Goal: Task Accomplishment & Management: Manage account settings

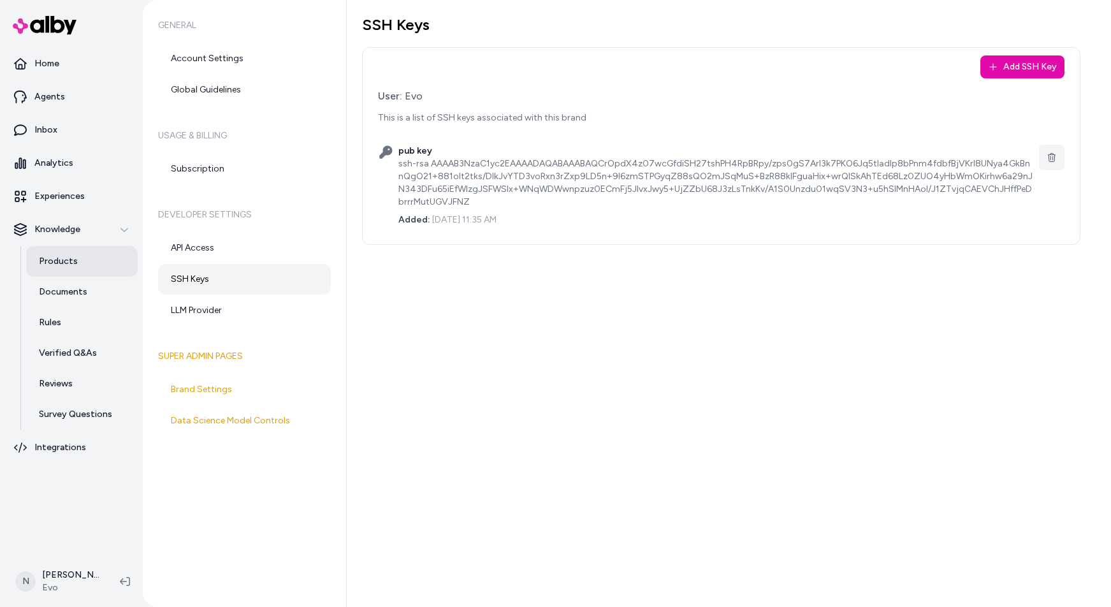
click at [66, 258] on p "Products" at bounding box center [58, 261] width 39 height 13
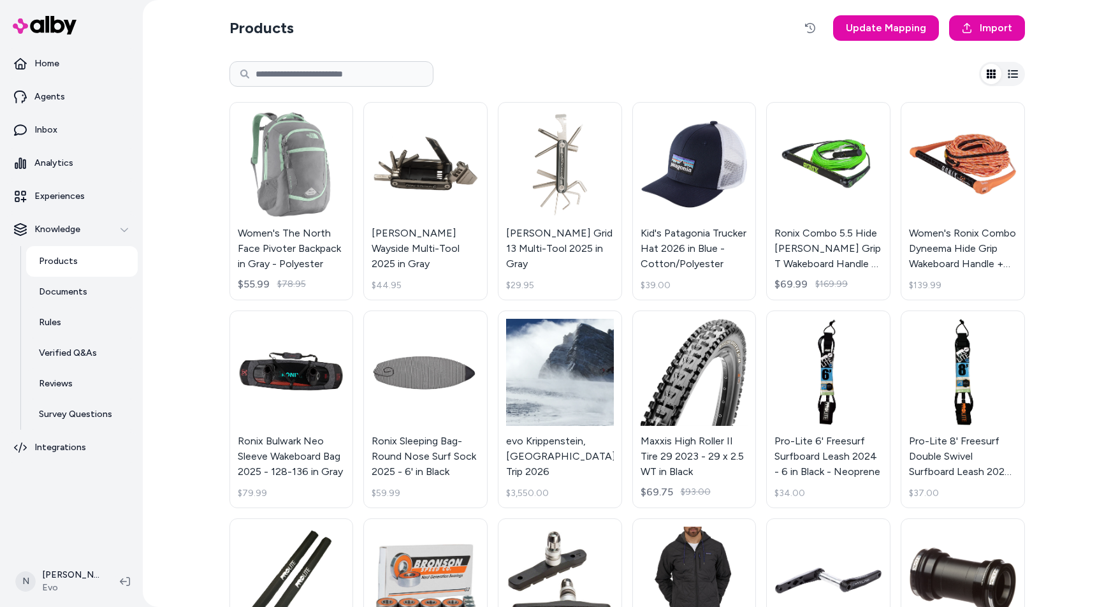
click at [314, 70] on input at bounding box center [331, 73] width 204 height 25
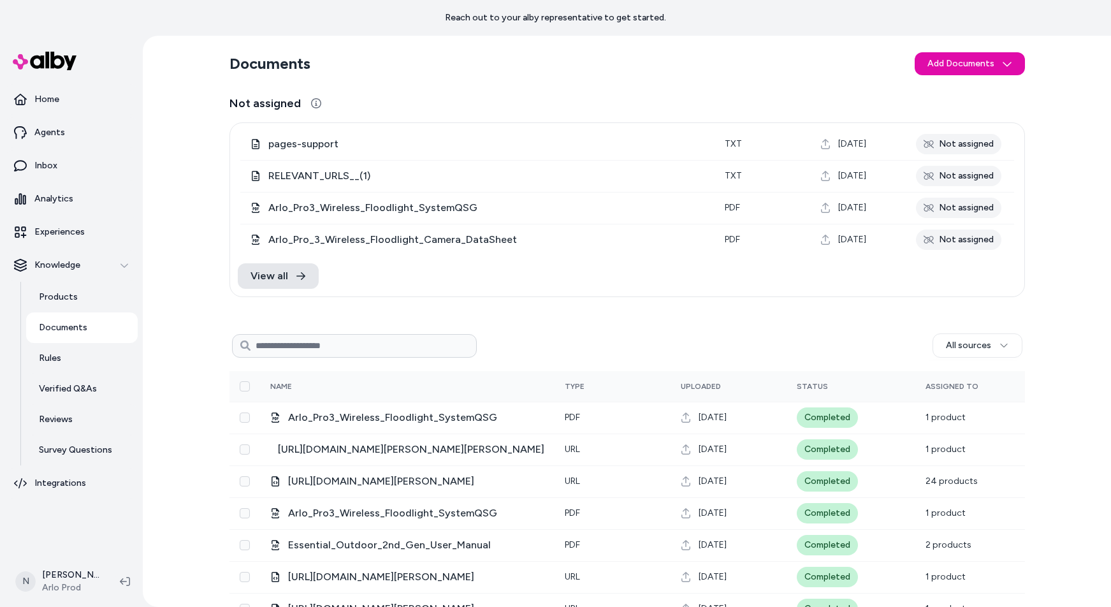
scroll to position [262, 0]
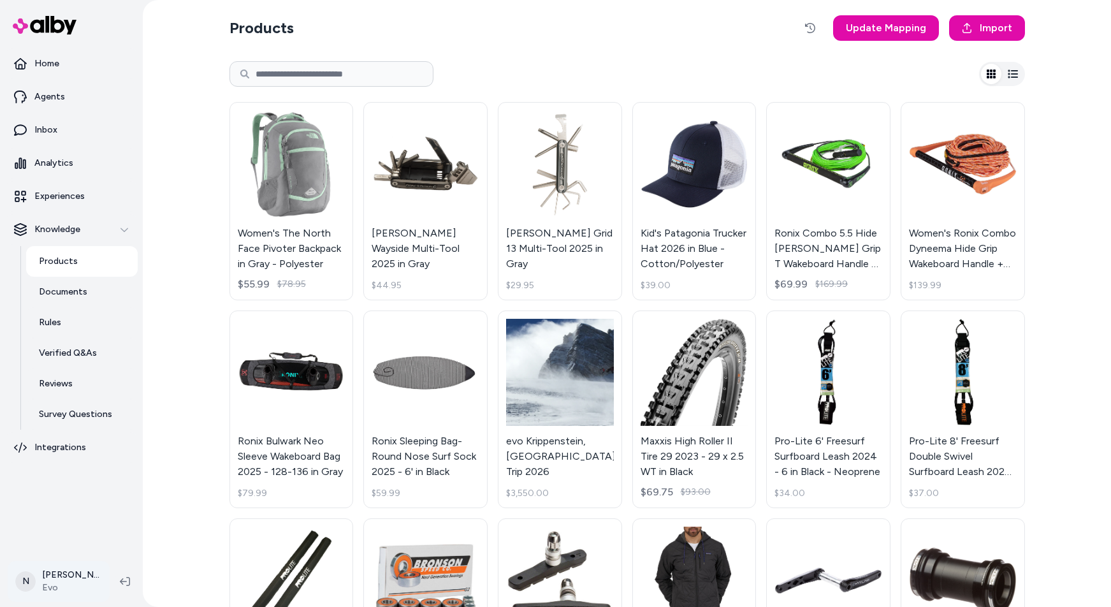
click at [48, 583] on html "Home Agents Inbox Analytics Experiences Knowledge Products Documents Rules Veri…" at bounding box center [555, 303] width 1111 height 607
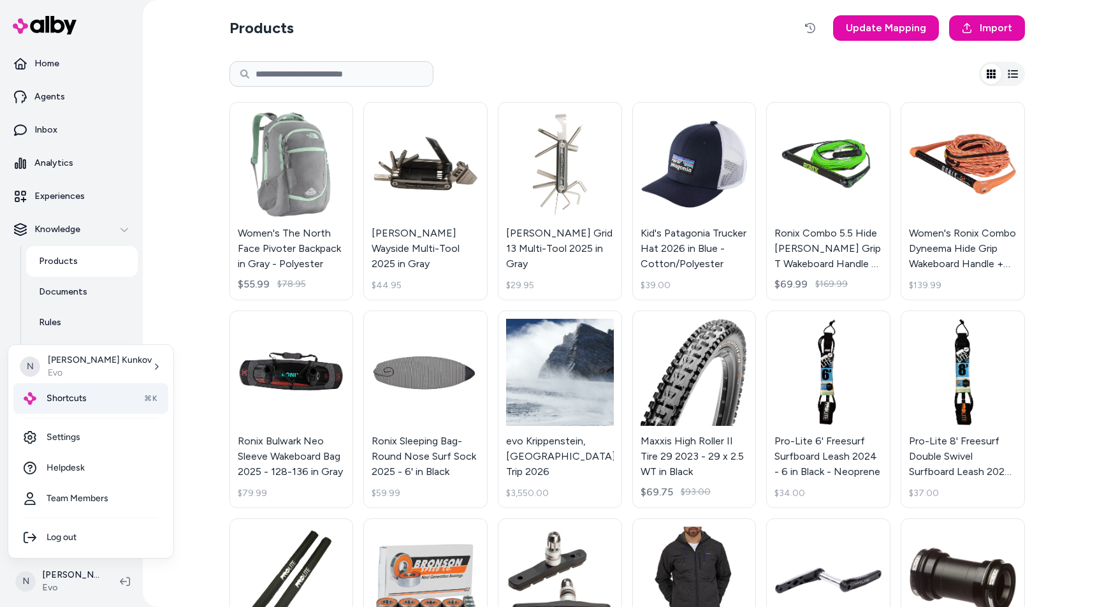
click at [68, 398] on span "Shortcuts" at bounding box center [67, 398] width 40 height 13
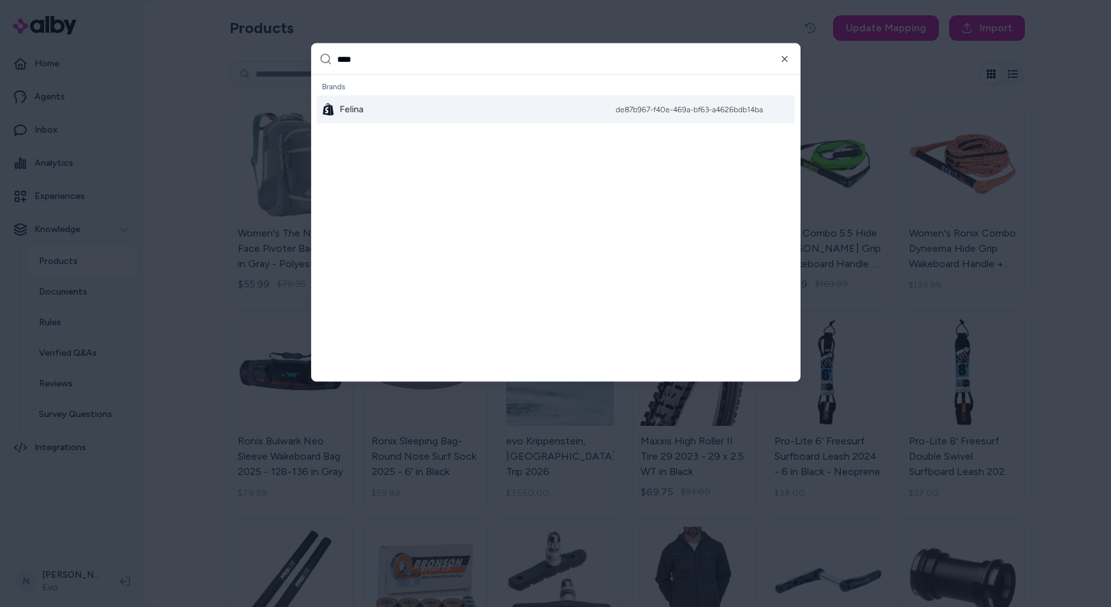
type input "****"
click at [349, 105] on span "Felina" at bounding box center [352, 109] width 24 height 13
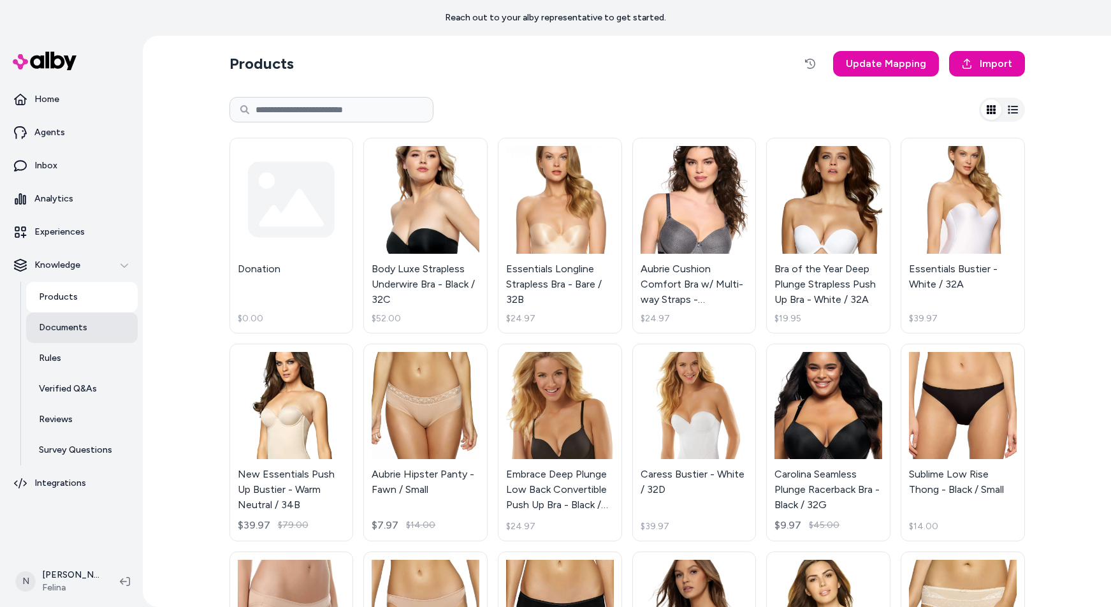
click at [63, 324] on p "Documents" at bounding box center [63, 327] width 48 height 13
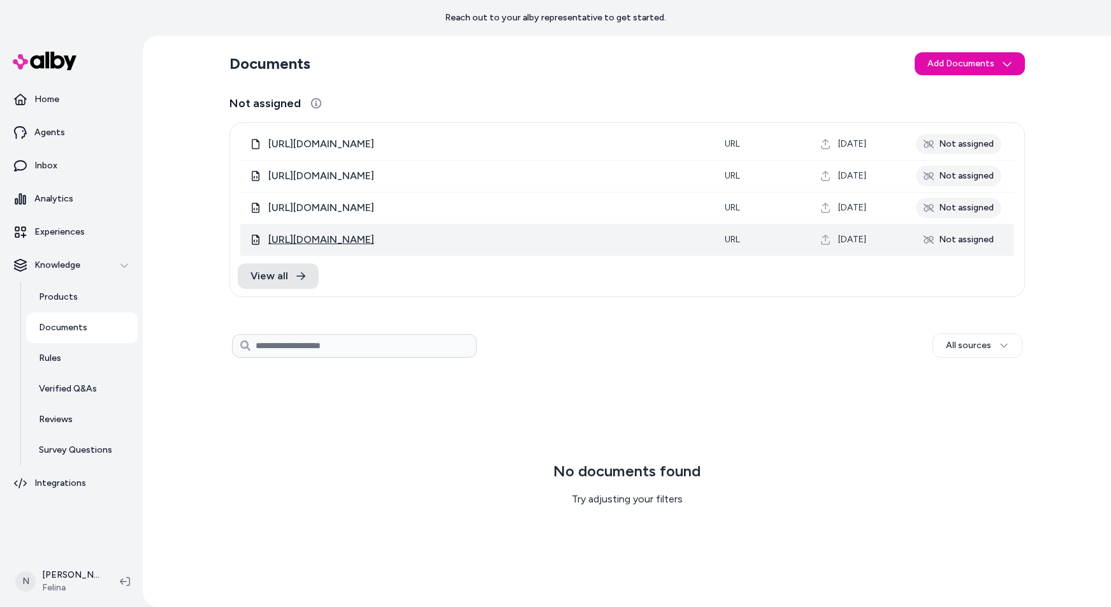
click at [374, 244] on span "https://www.felina.com/blogs/felina-intimate-thoughts/how-to-find-the-right-bra…" at bounding box center [321, 239] width 106 height 15
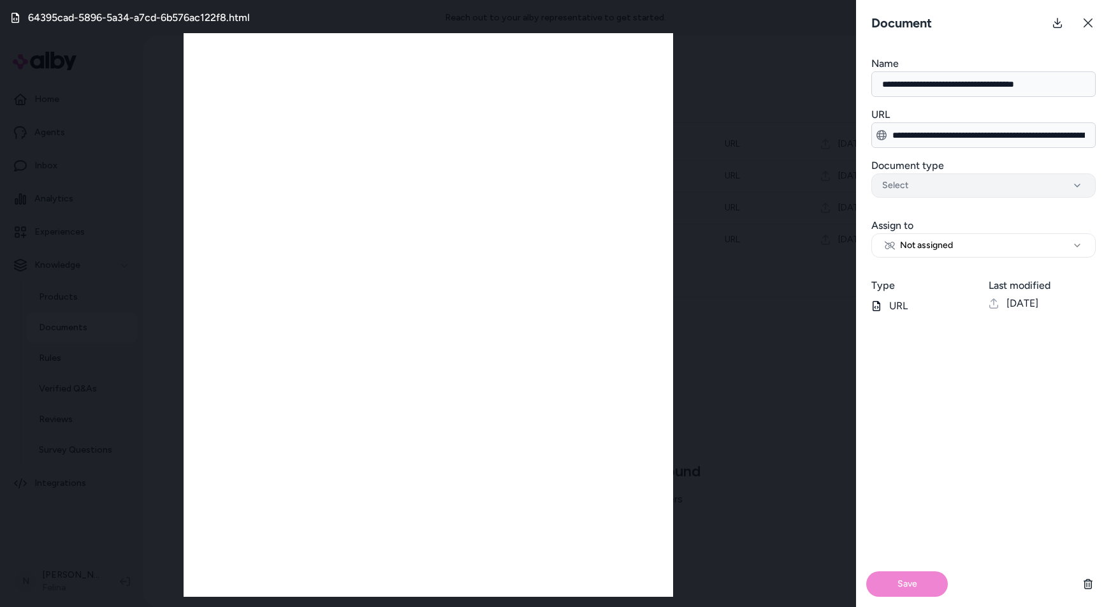
click at [1082, 185] on icon "button" at bounding box center [1077, 185] width 15 height 10
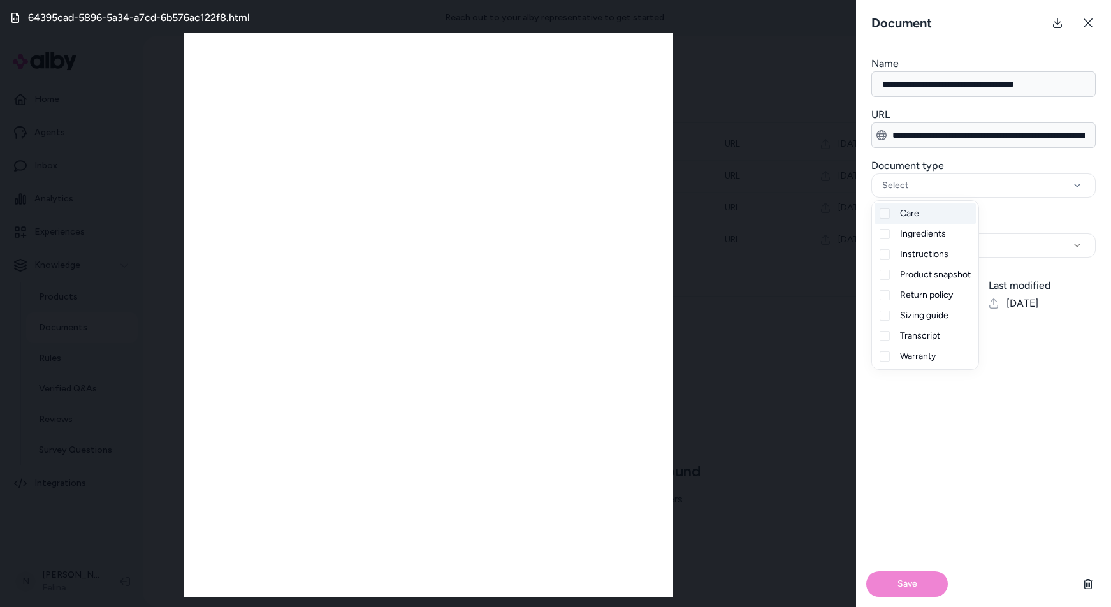
click at [1030, 470] on div "Save" at bounding box center [983, 465] width 255 height 283
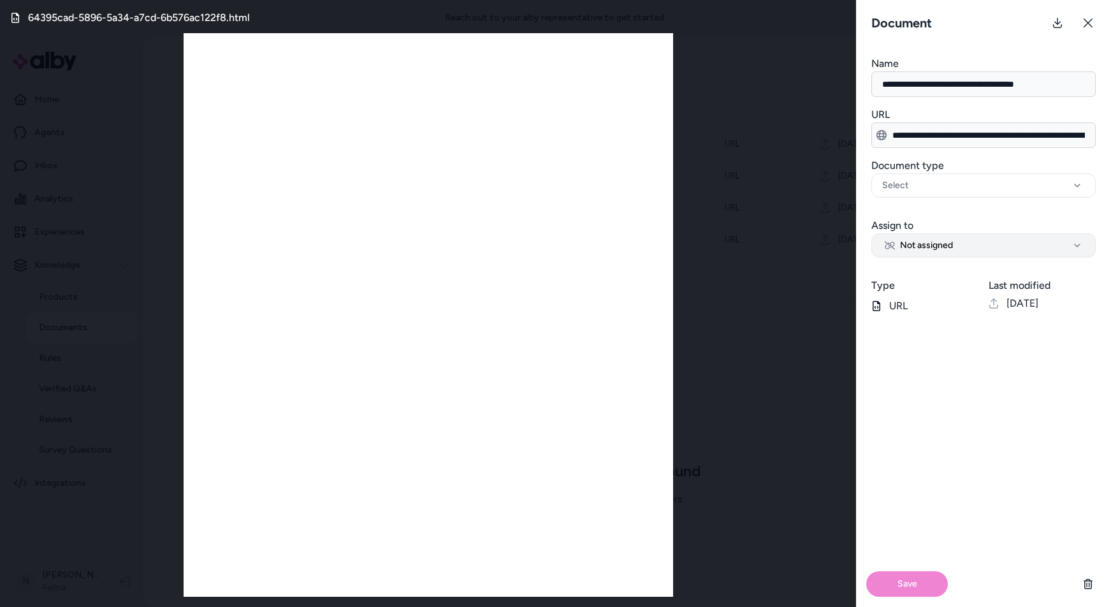
click at [1076, 243] on icon "button" at bounding box center [1077, 245] width 10 height 10
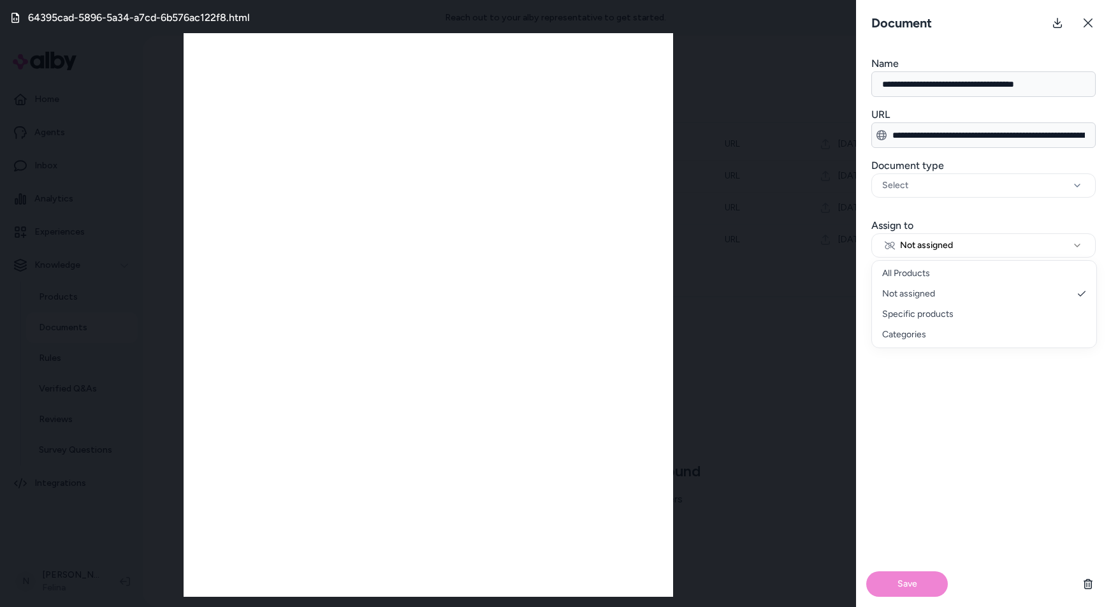
select select "**********"
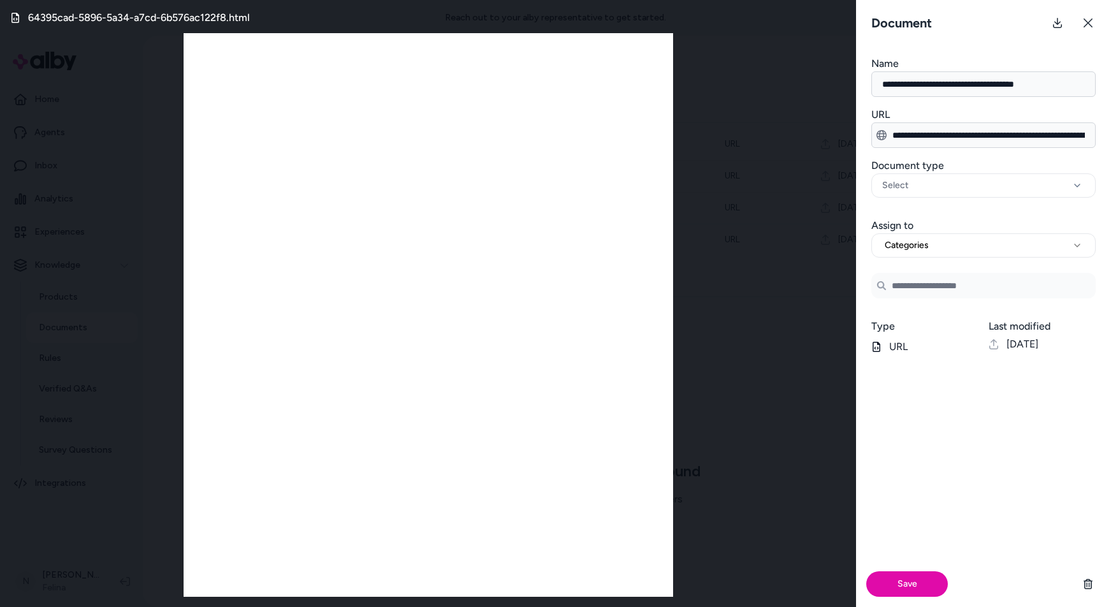
click at [929, 286] on input at bounding box center [983, 285] width 224 height 25
drag, startPoint x: 917, startPoint y: 279, endPoint x: 898, endPoint y: 286, distance: 19.6
click at [898, 286] on input "****" at bounding box center [983, 285] width 224 height 25
drag, startPoint x: 929, startPoint y: 284, endPoint x: 891, endPoint y: 287, distance: 37.7
click at [891, 287] on input "****" at bounding box center [983, 285] width 224 height 25
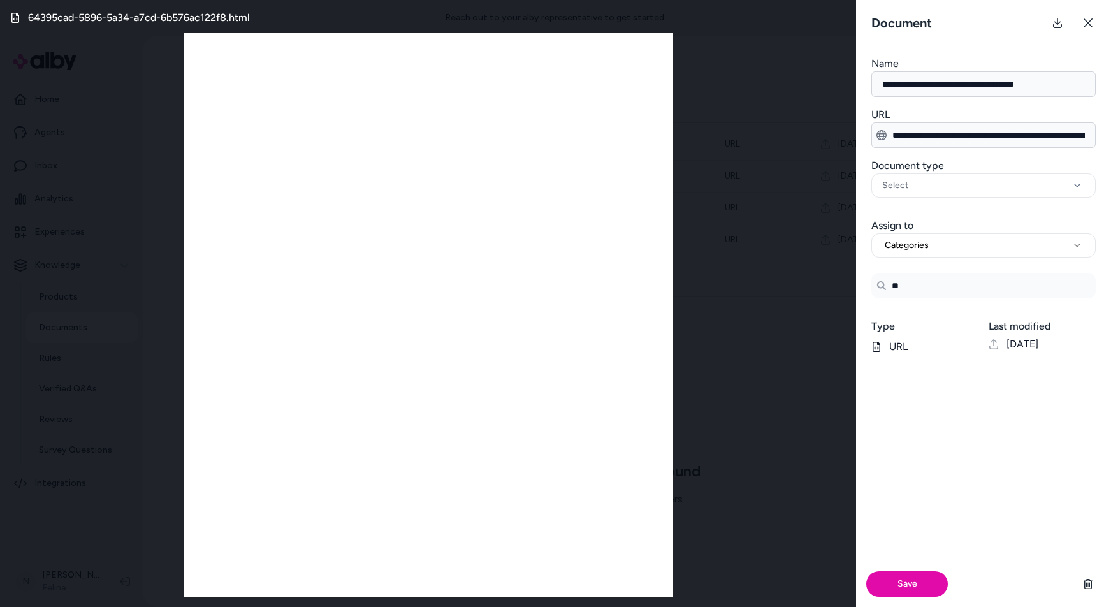
type input "***"
drag, startPoint x: 923, startPoint y: 289, endPoint x: 885, endPoint y: 289, distance: 38.2
click at [885, 289] on div "***" at bounding box center [983, 285] width 224 height 25
drag, startPoint x: 907, startPoint y: 286, endPoint x: 893, endPoint y: 287, distance: 14.0
click at [893, 287] on input "***" at bounding box center [983, 285] width 224 height 25
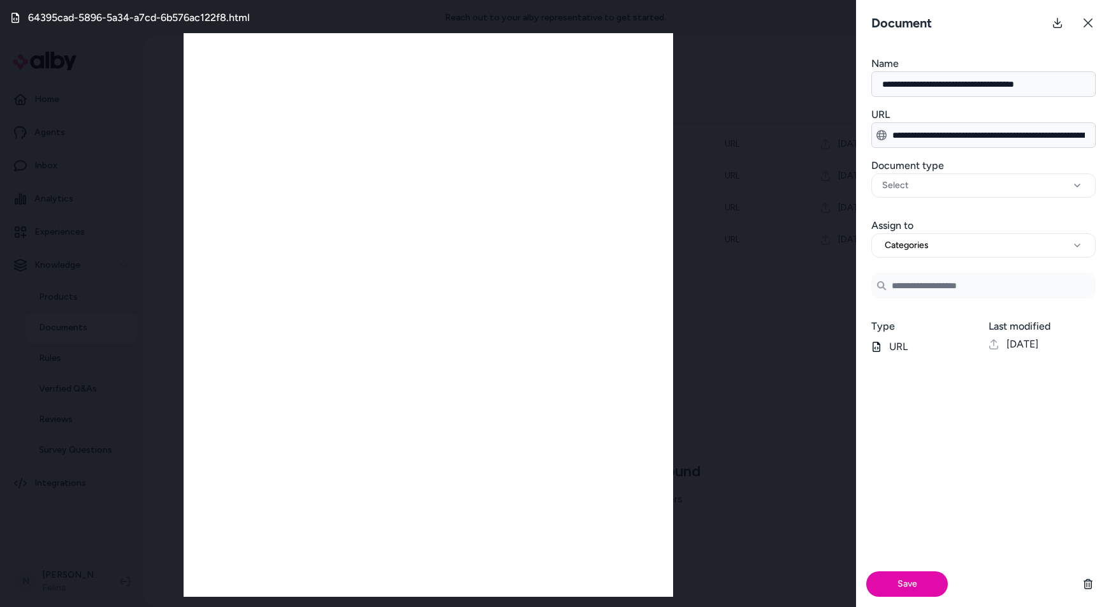
click at [923, 448] on div "Save" at bounding box center [983, 486] width 255 height 242
click at [930, 282] on input at bounding box center [983, 285] width 224 height 25
click at [1087, 22] on icon at bounding box center [1088, 23] width 10 height 10
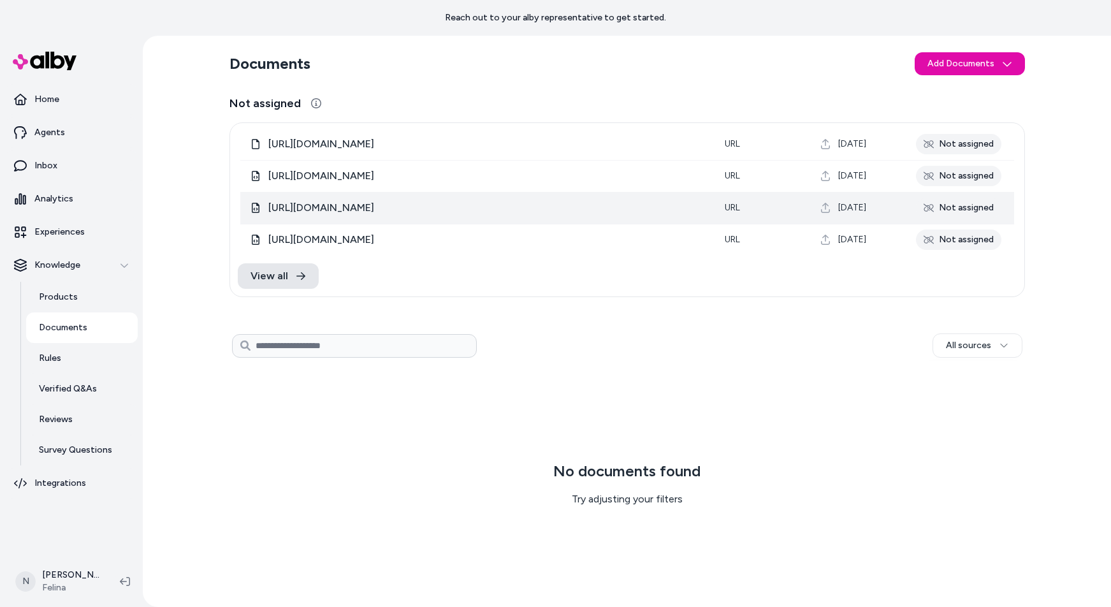
drag, startPoint x: 635, startPoint y: 208, endPoint x: 266, endPoint y: 214, distance: 368.5
click at [266, 214] on div "https://www.felina.com/blogs/felina-intimate-thoughts/what-is-a-t-shirt-bra" at bounding box center [478, 207] width 454 height 15
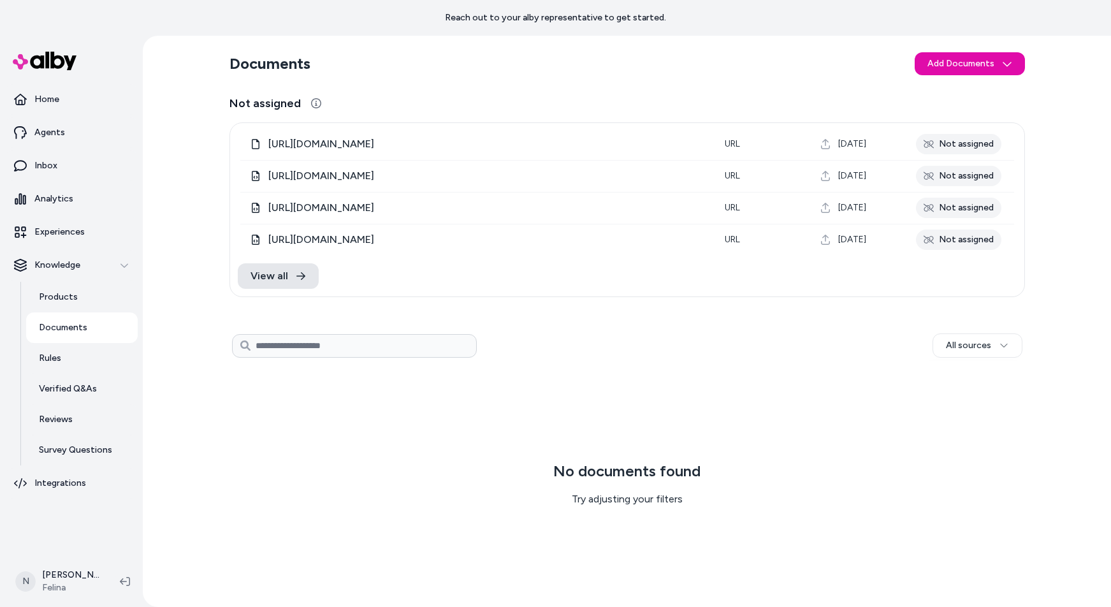
copy span "https://www.felina.com/blogs/felina-intimate-thoughts/what-is-a-t-shirt-bra"
click at [79, 453] on p "Survey Questions" at bounding box center [75, 450] width 73 height 13
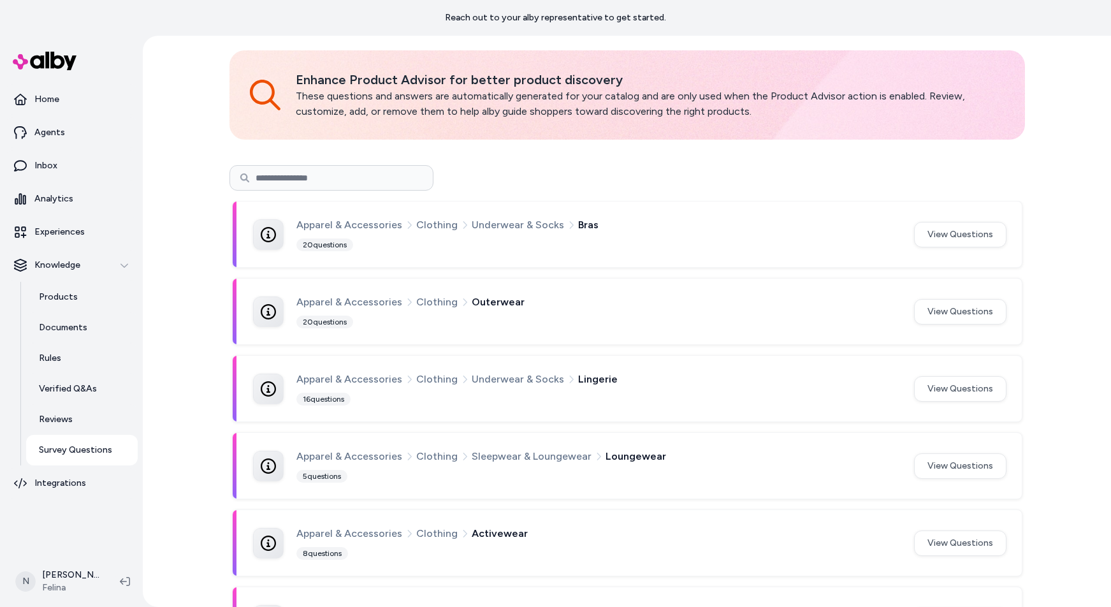
scroll to position [50, 0]
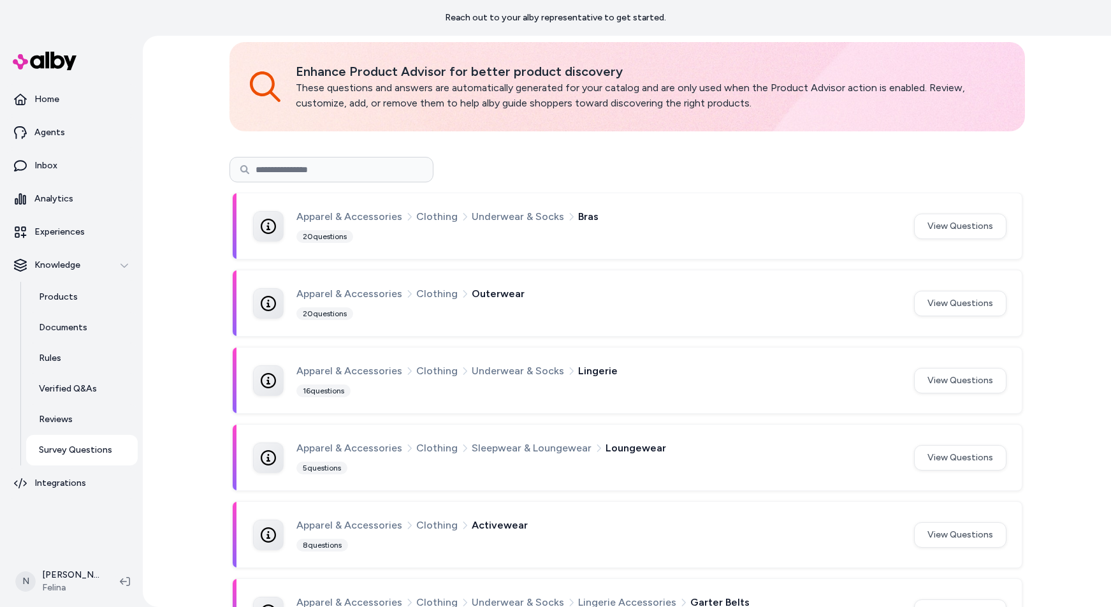
click at [595, 212] on div "Apparel & Accessories Clothing Underwear & Socks Bras" at bounding box center [597, 216] width 602 height 17
drag, startPoint x: 588, startPoint y: 217, endPoint x: 292, endPoint y: 219, distance: 296.4
click at [296, 219] on div "Apparel & Accessories Clothing Underwear & Socks Bras" at bounding box center [597, 216] width 602 height 17
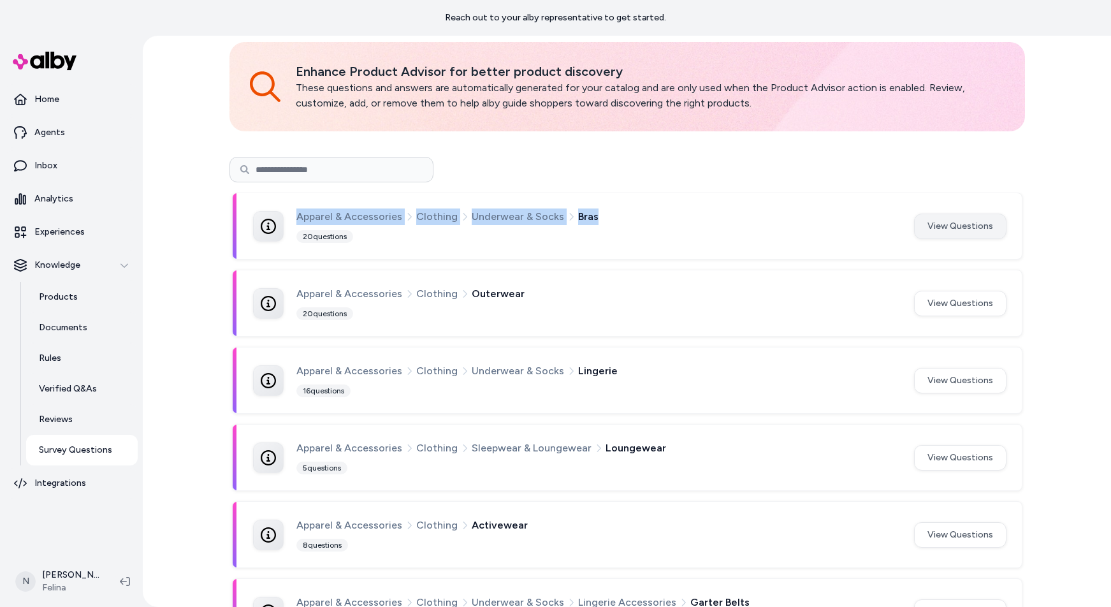
click at [966, 228] on button "View Questions" at bounding box center [960, 226] width 92 height 25
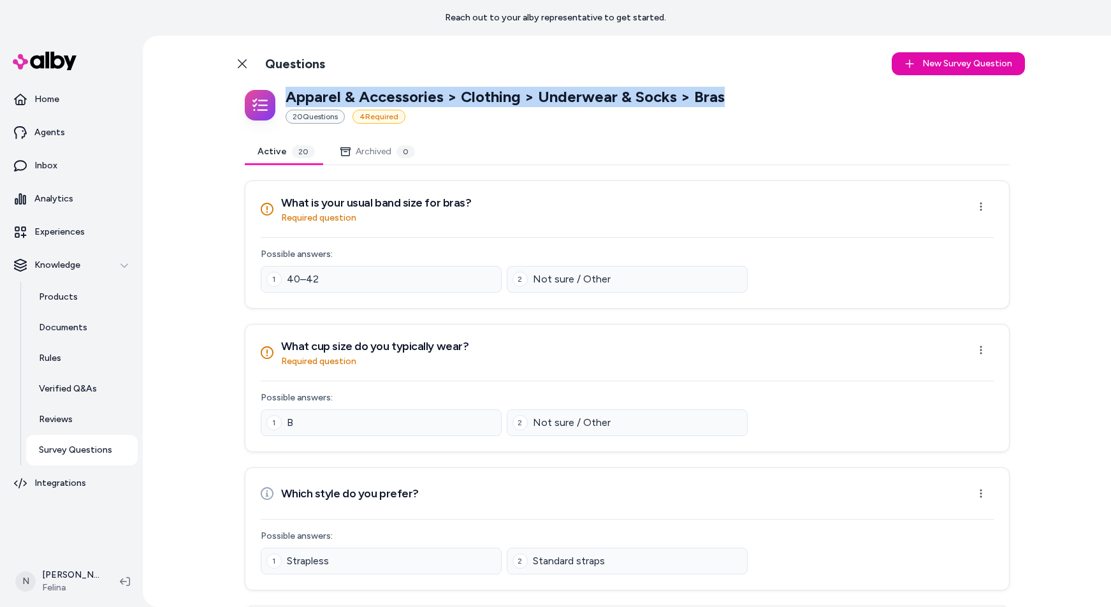
drag, startPoint x: 717, startPoint y: 97, endPoint x: 282, endPoint y: 101, distance: 435.4
click at [282, 101] on div "Apparel & Accessories > Clothing > Underwear & Socks > Bras 20 Question s 4 Req…" at bounding box center [627, 105] width 765 height 37
copy p "Apparel & Accessories > Clothing > Underwear & Socks > Bras"
click at [45, 324] on p "Documents" at bounding box center [63, 327] width 48 height 13
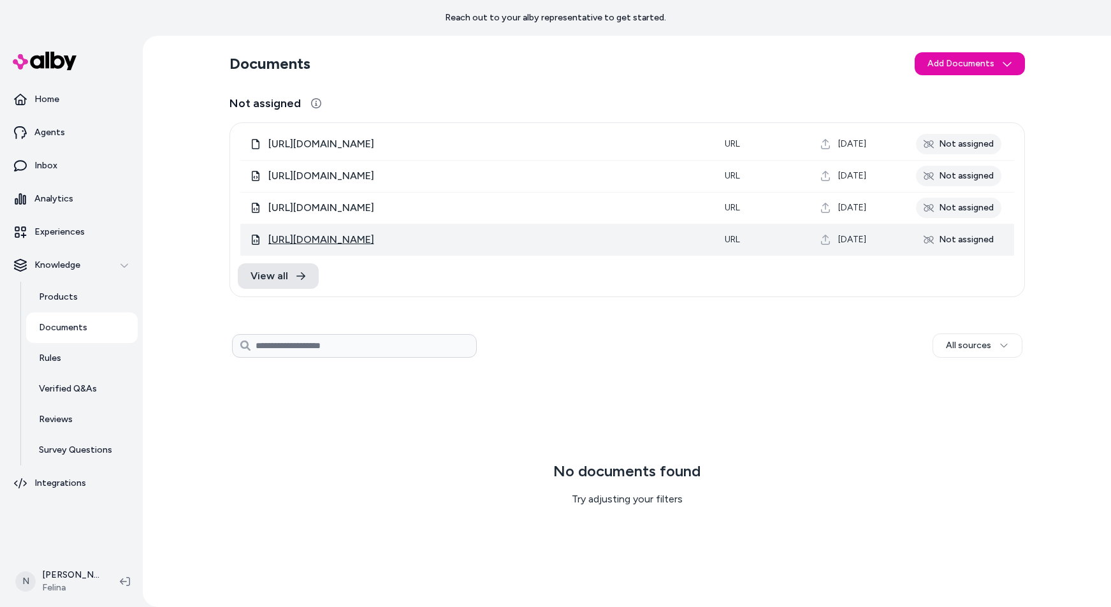
click at [374, 241] on span "https://www.felina.com/blogs/felina-intimate-thoughts/how-to-find-the-right-bra…" at bounding box center [321, 239] width 106 height 15
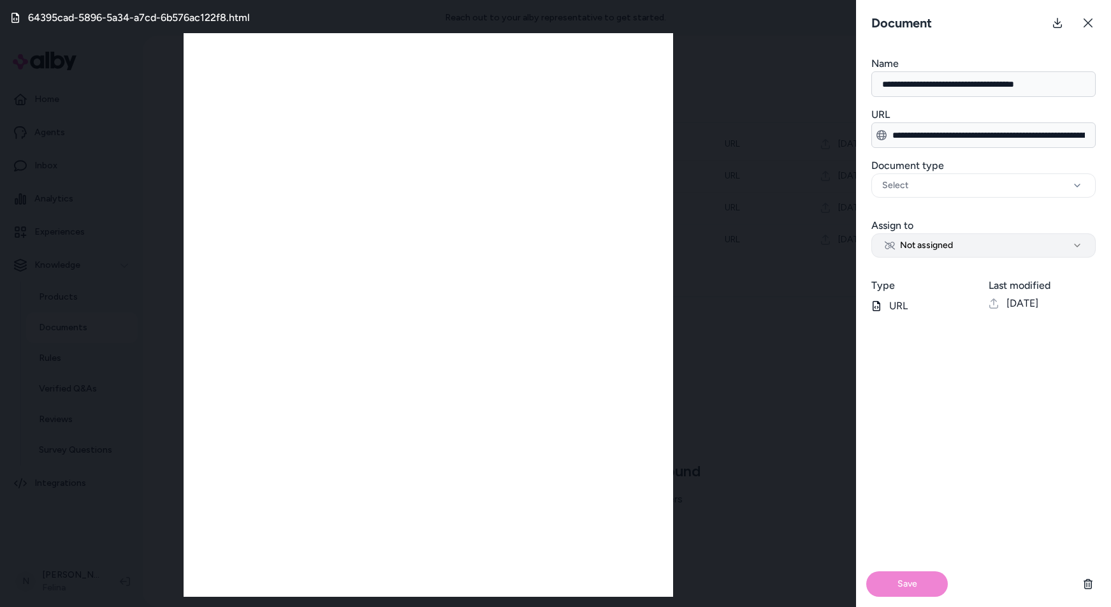
click at [977, 244] on button "Not assigned" at bounding box center [983, 245] width 224 height 24
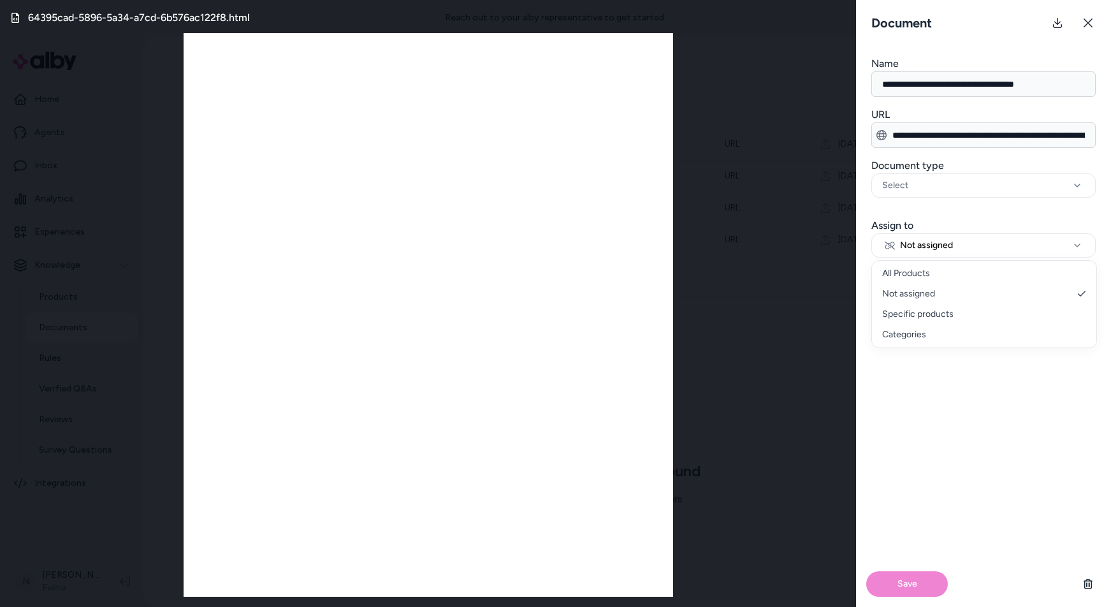
select select "**********"
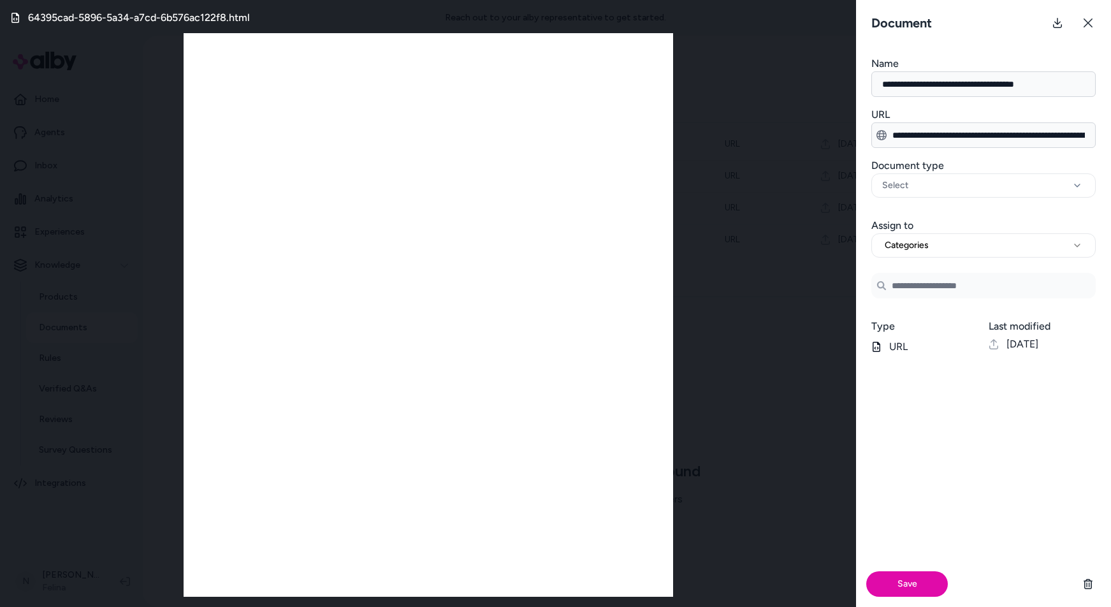
click at [923, 280] on input at bounding box center [983, 285] width 224 height 25
paste input "**********"
type input "**********"
click at [946, 287] on input "**********" at bounding box center [983, 285] width 224 height 25
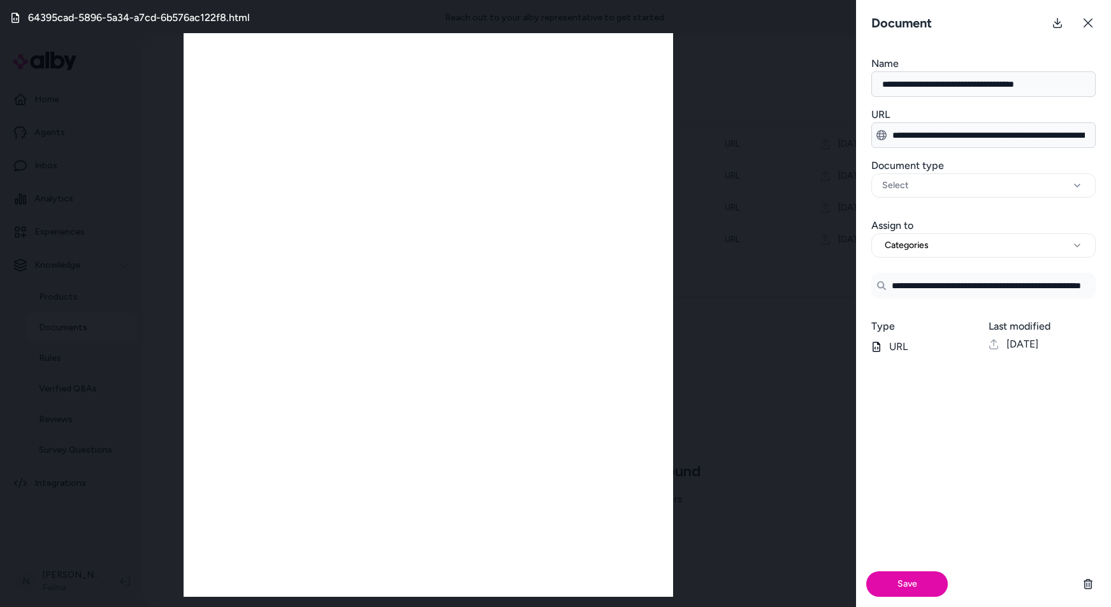
scroll to position [0, 55]
drag, startPoint x: 896, startPoint y: 288, endPoint x: 1090, endPoint y: 290, distance: 193.8
click at [1090, 290] on input "**********" at bounding box center [983, 285] width 224 height 25
click at [1091, 286] on input "**********" at bounding box center [983, 285] width 224 height 25
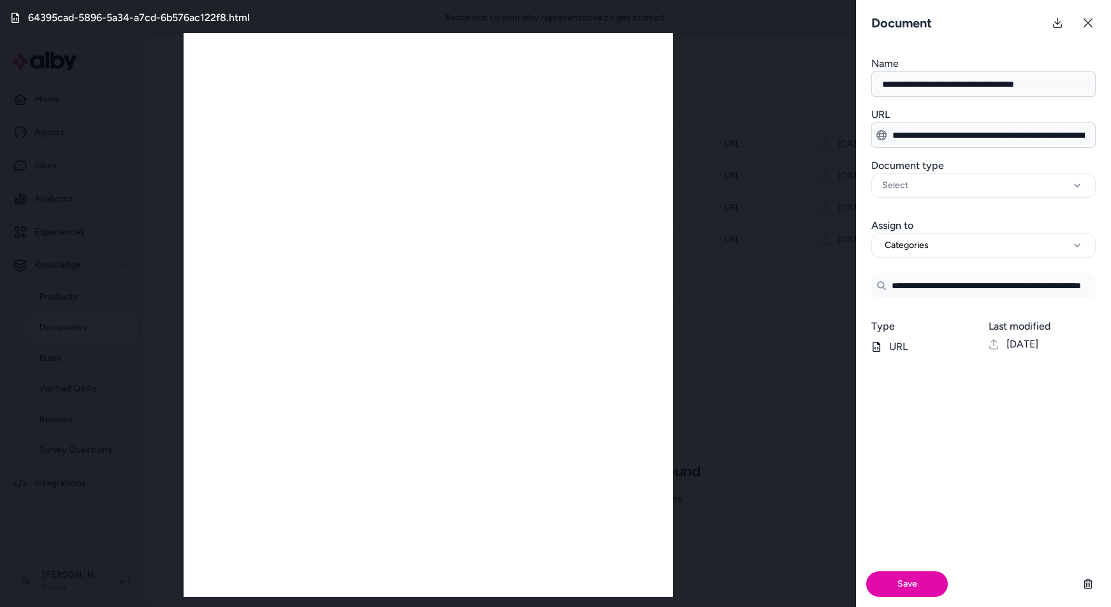
drag, startPoint x: 1089, startPoint y: 286, endPoint x: 859, endPoint y: 290, distance: 230.1
click at [859, 290] on div "**********" at bounding box center [983, 283] width 255 height 31
click at [1094, 24] on button at bounding box center [1087, 22] width 25 height 25
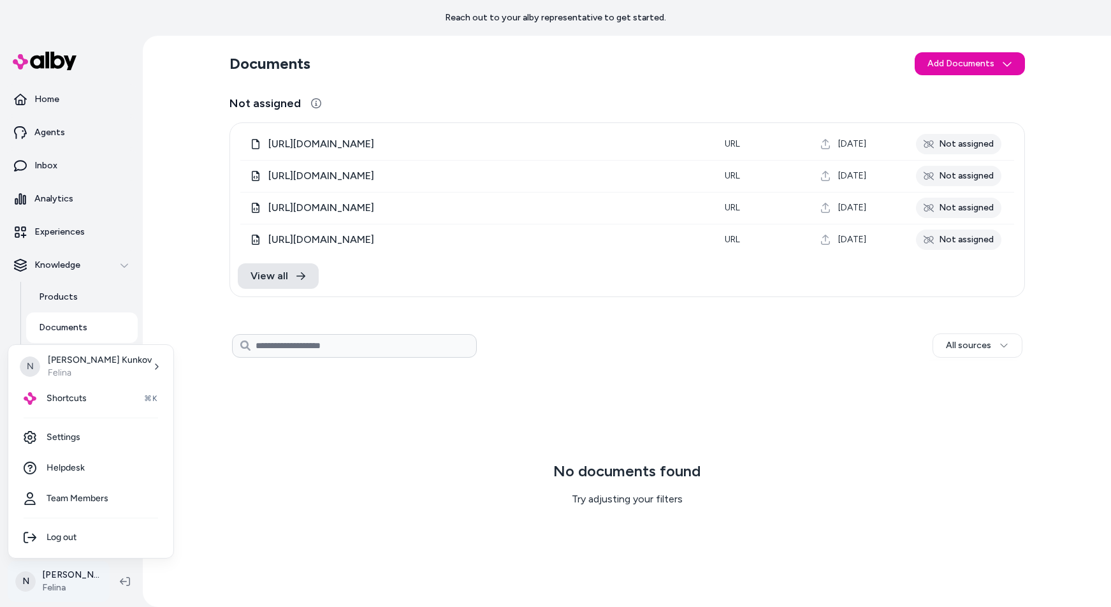
click at [54, 586] on html "Reach out to your alby representative to get started. Home Agents Inbox Analyti…" at bounding box center [555, 303] width 1111 height 607
click at [76, 395] on span "Shortcuts" at bounding box center [67, 398] width 40 height 13
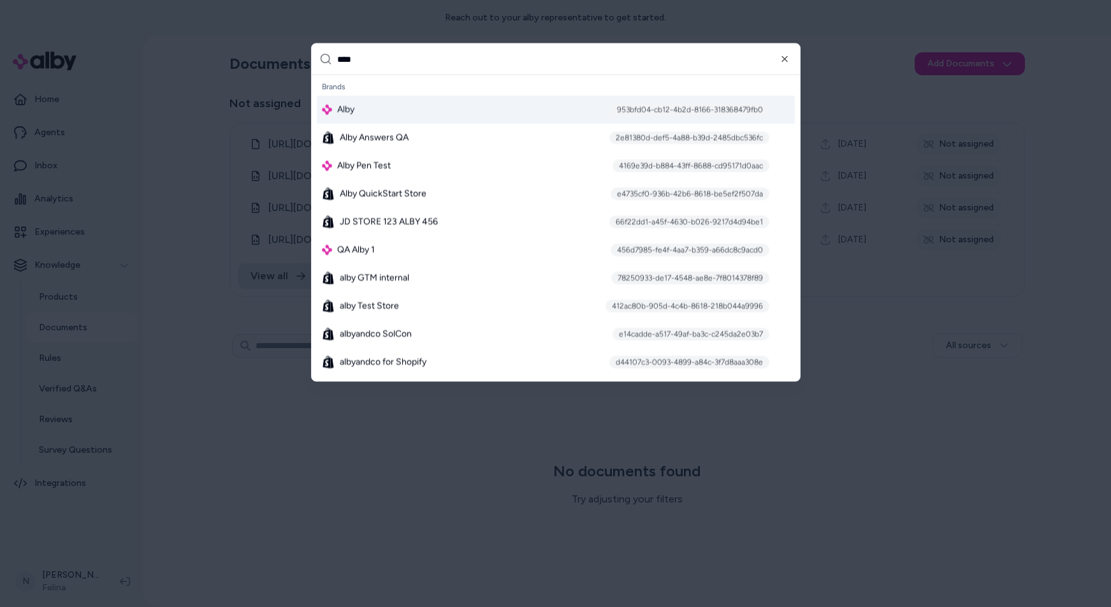
type input "****"
click at [425, 112] on div "Alby 953bfd04-cb12-4b2d-8166-318368479fb0" at bounding box center [556, 110] width 478 height 28
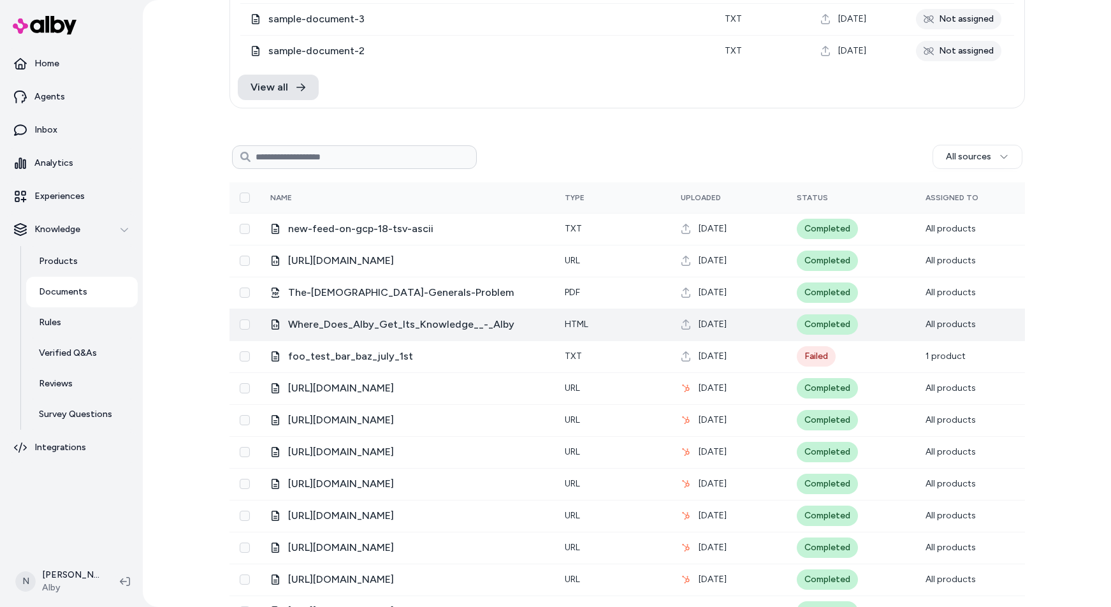
scroll to position [272, 0]
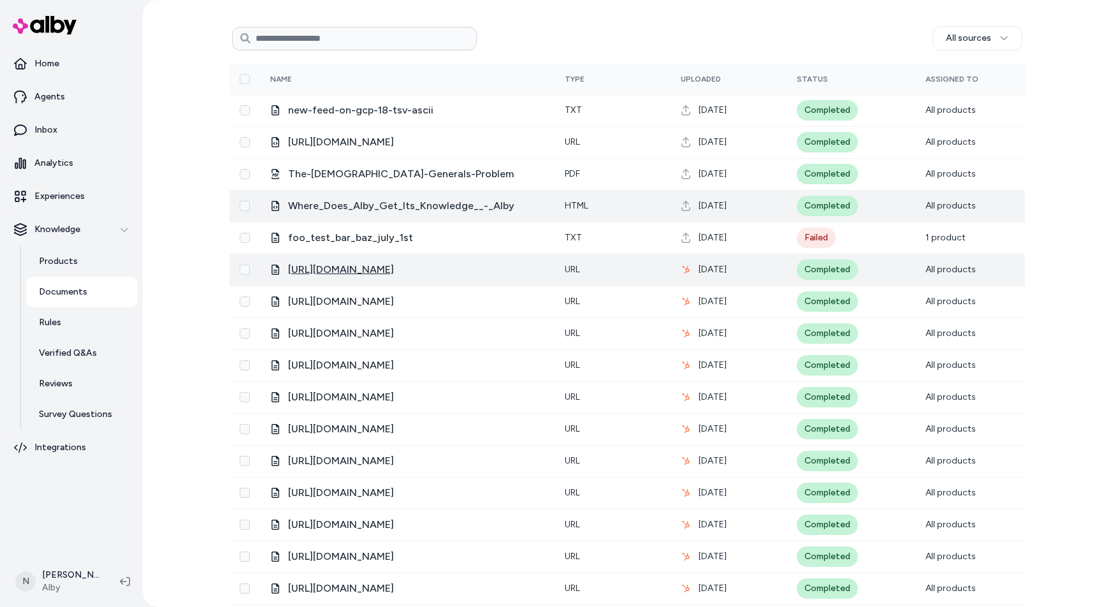
click at [394, 269] on span "[URL][DOMAIN_NAME]" at bounding box center [341, 269] width 106 height 15
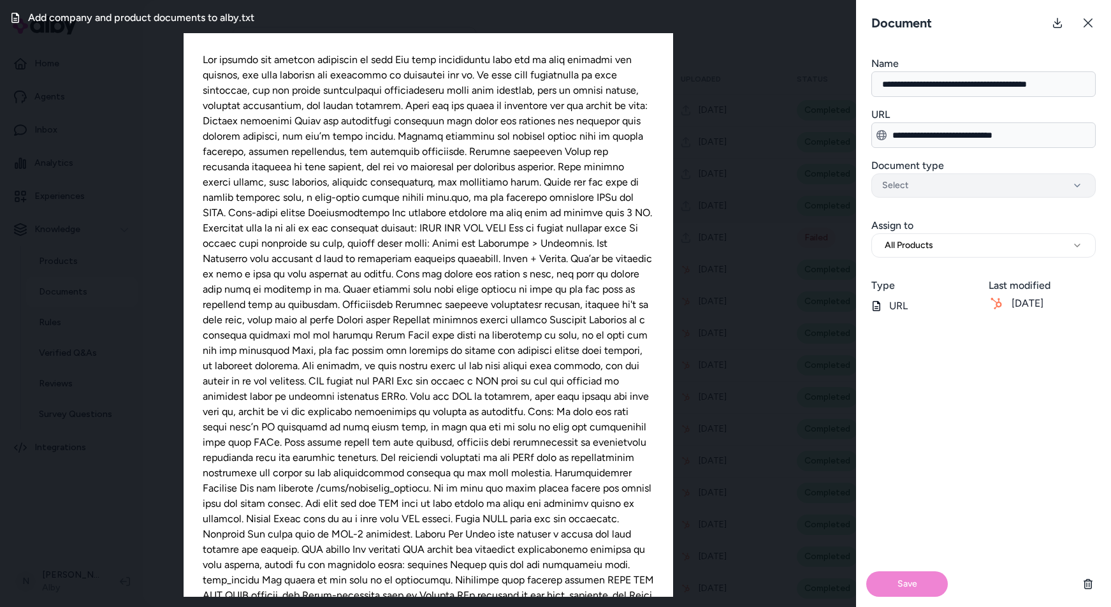
click at [1076, 179] on div "Select" at bounding box center [983, 185] width 203 height 13
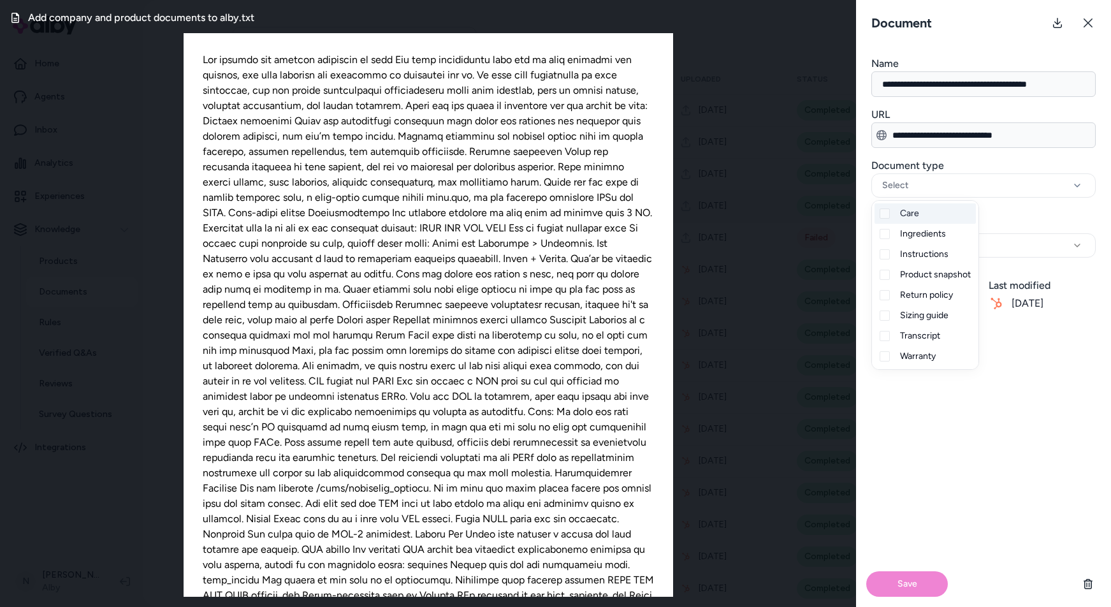
click at [1055, 403] on div "Save" at bounding box center [983, 465] width 255 height 283
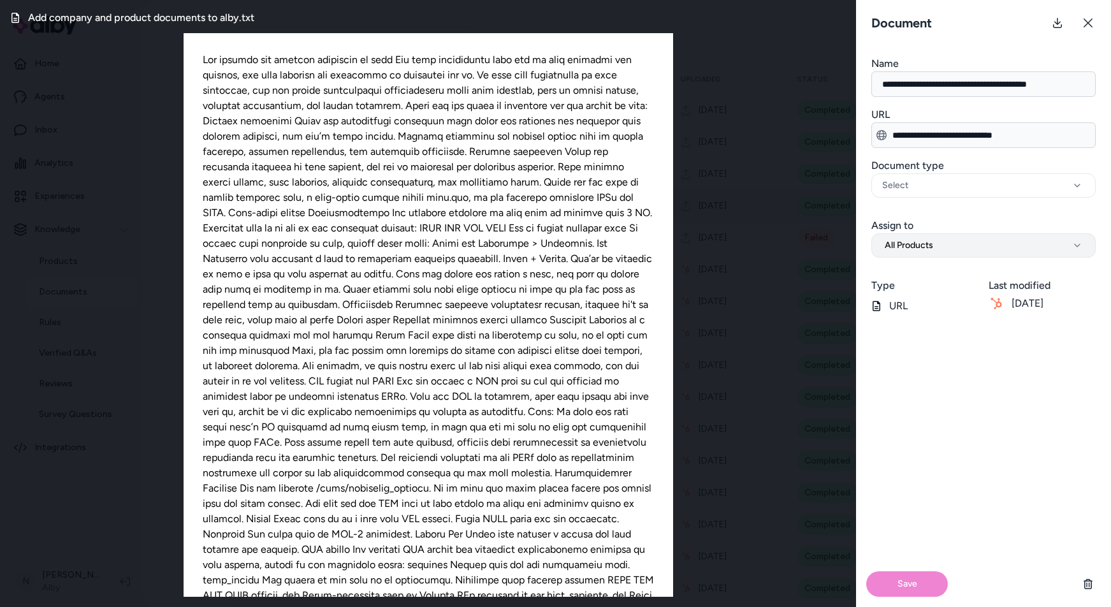
click at [1075, 245] on icon "button" at bounding box center [1077, 245] width 10 height 10
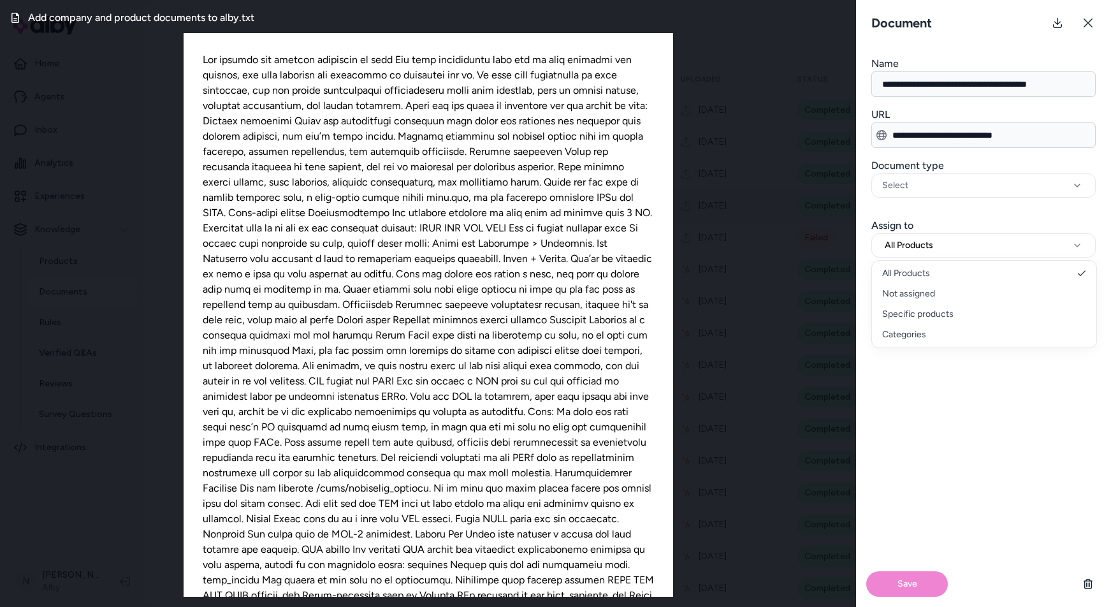
click at [1000, 462] on div "Save" at bounding box center [983, 465] width 255 height 283
click at [1089, 16] on button at bounding box center [1087, 22] width 25 height 25
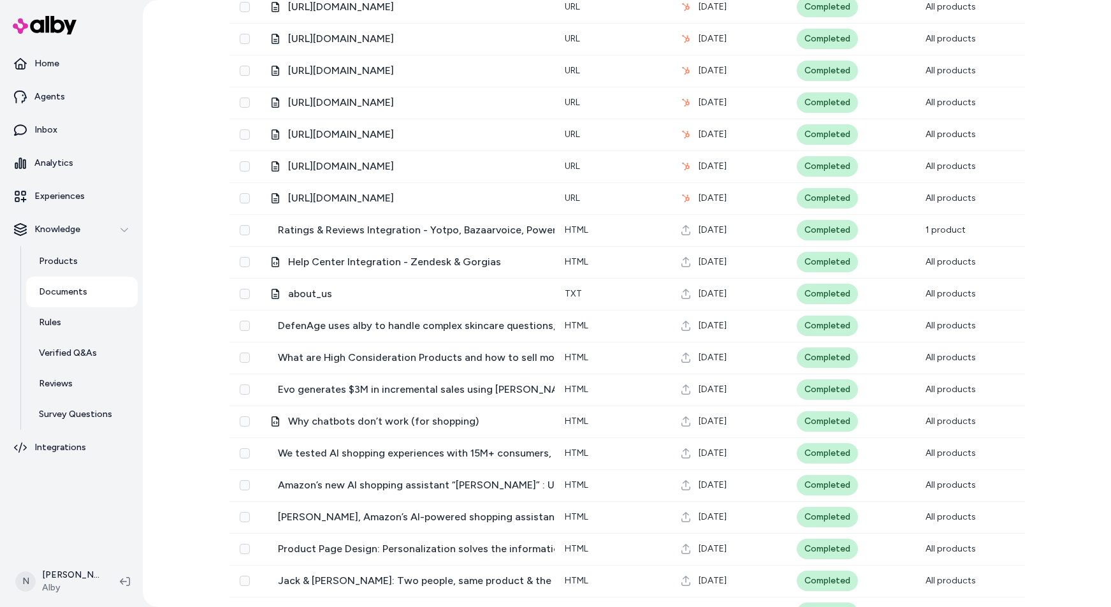
scroll to position [2032, 0]
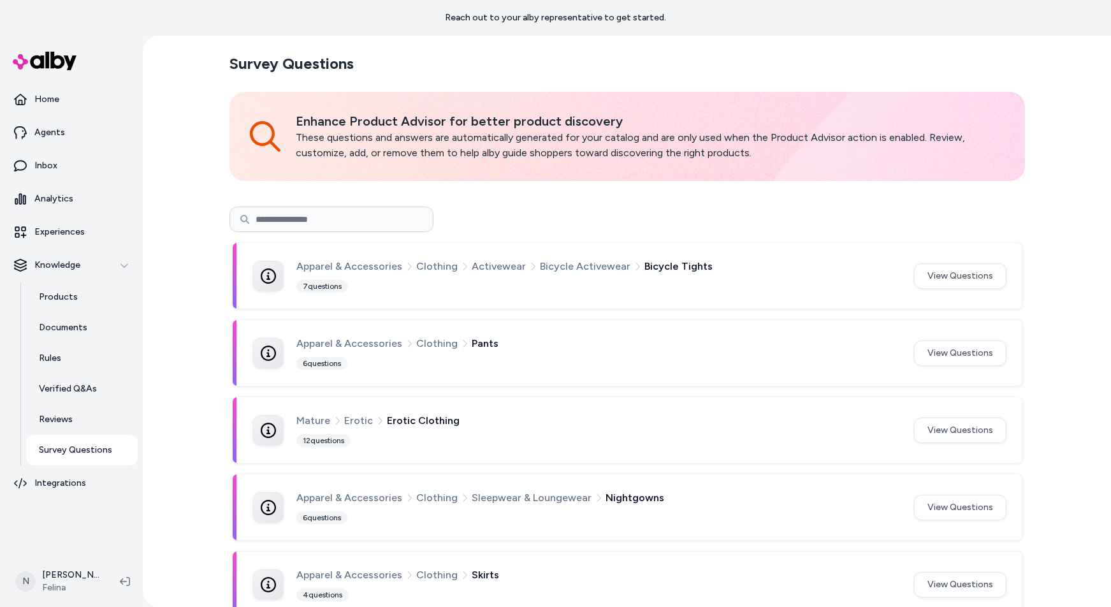
click at [96, 450] on html "Reach out to your alby representative to get started. Home Agents Inbox Analyti…" at bounding box center [555, 303] width 1111 height 607
click at [78, 451] on html "Reach out to your alby representative to get started. Home Agents Inbox Analyti…" at bounding box center [555, 303] width 1111 height 607
click at [87, 454] on html "Reach out to your alby representative to get started. Home Agents Inbox Analyti…" at bounding box center [555, 303] width 1111 height 607
click at [87, 451] on p "Survey Questions" at bounding box center [75, 450] width 73 height 13
click at [69, 449] on p "Survey Questions" at bounding box center [75, 450] width 73 height 13
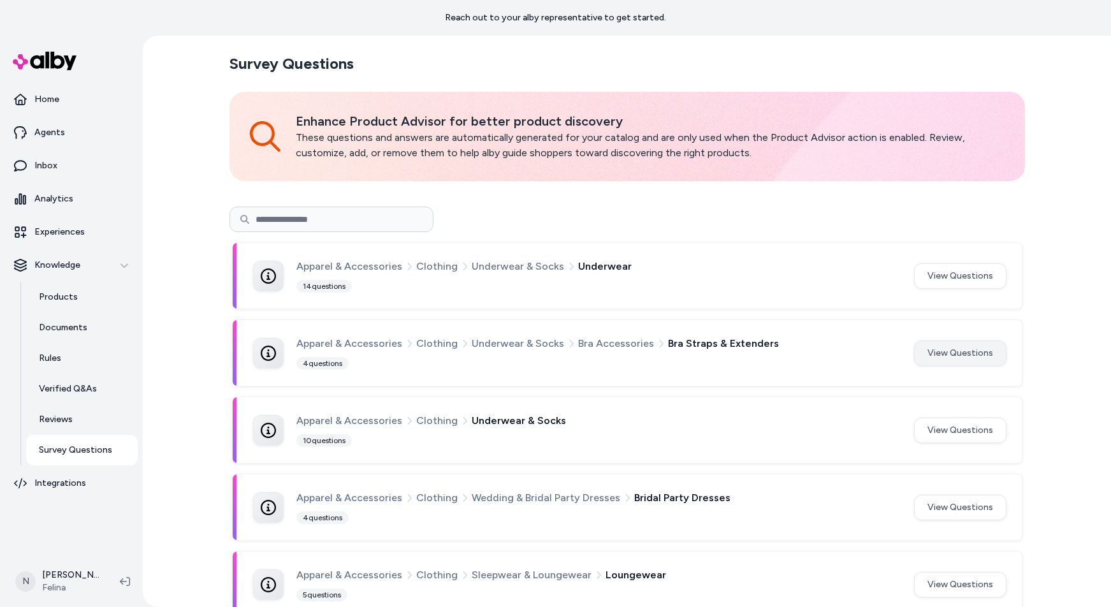
click at [958, 351] on button "View Questions" at bounding box center [960, 352] width 92 height 25
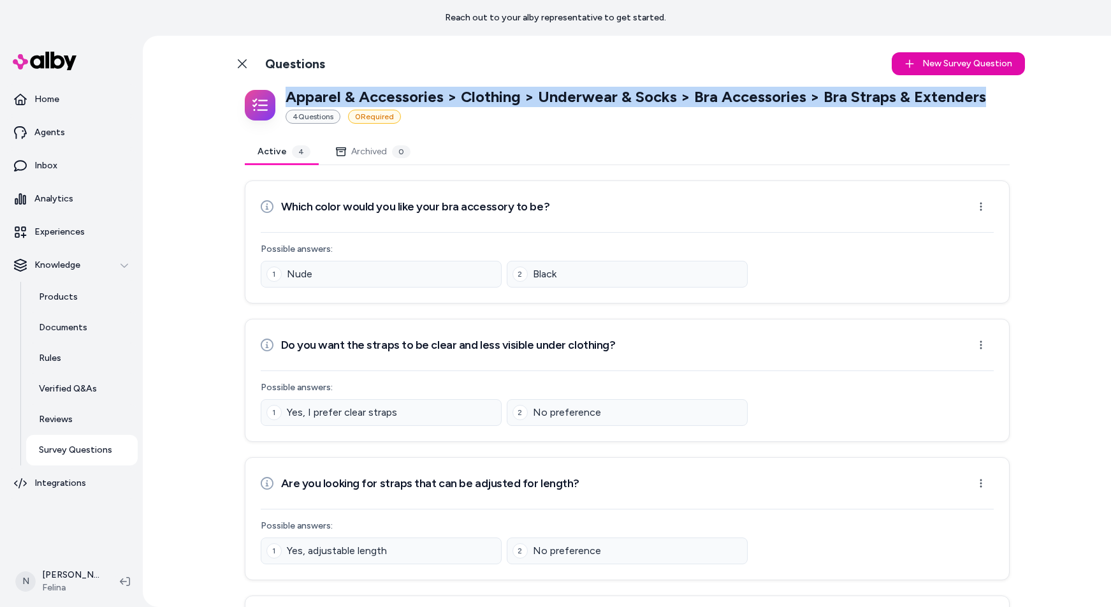
drag, startPoint x: 978, startPoint y: 98, endPoint x: 284, endPoint y: 99, distance: 694.1
click at [284, 99] on div "Apparel & Accessories > Clothing > Underwear & Socks > Bra Accessories > Bra St…" at bounding box center [627, 105] width 765 height 37
copy p "Apparel & Accessories > Clothing > Underwear & Socks > Bra Accessories > Bra St…"
click at [75, 325] on p "Documents" at bounding box center [63, 327] width 48 height 13
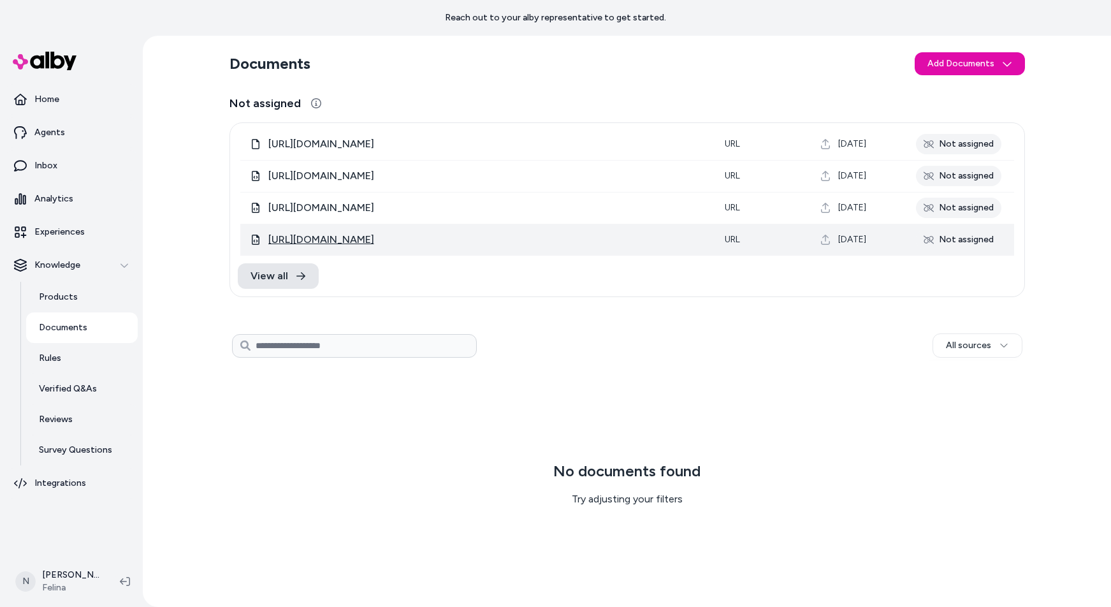
click at [374, 240] on span "https://www.felina.com/blogs/felina-intimate-thoughts/how-to-find-the-right-bra…" at bounding box center [321, 239] width 106 height 15
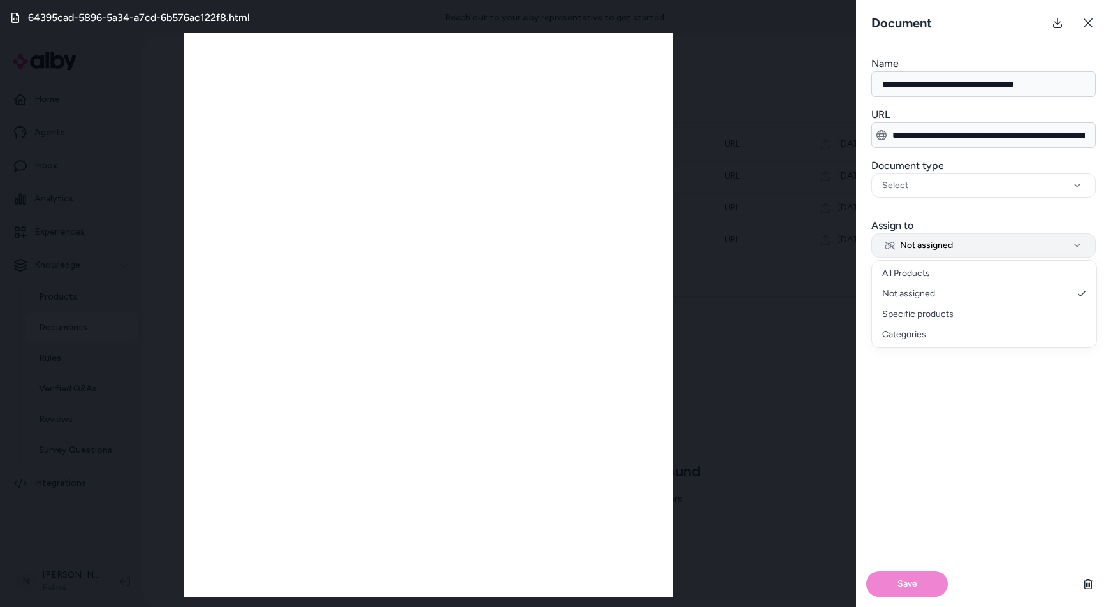
click at [1061, 242] on button "Not assigned" at bounding box center [983, 245] width 224 height 24
select select "**********"
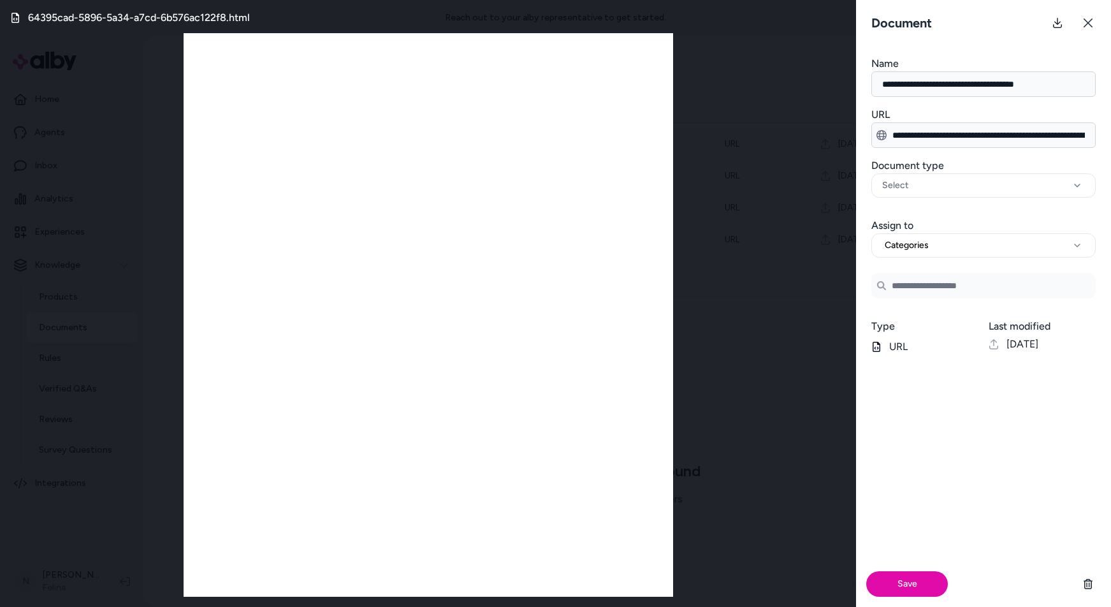
click at [934, 287] on input at bounding box center [983, 285] width 224 height 25
paste input "**********"
type input "**********"
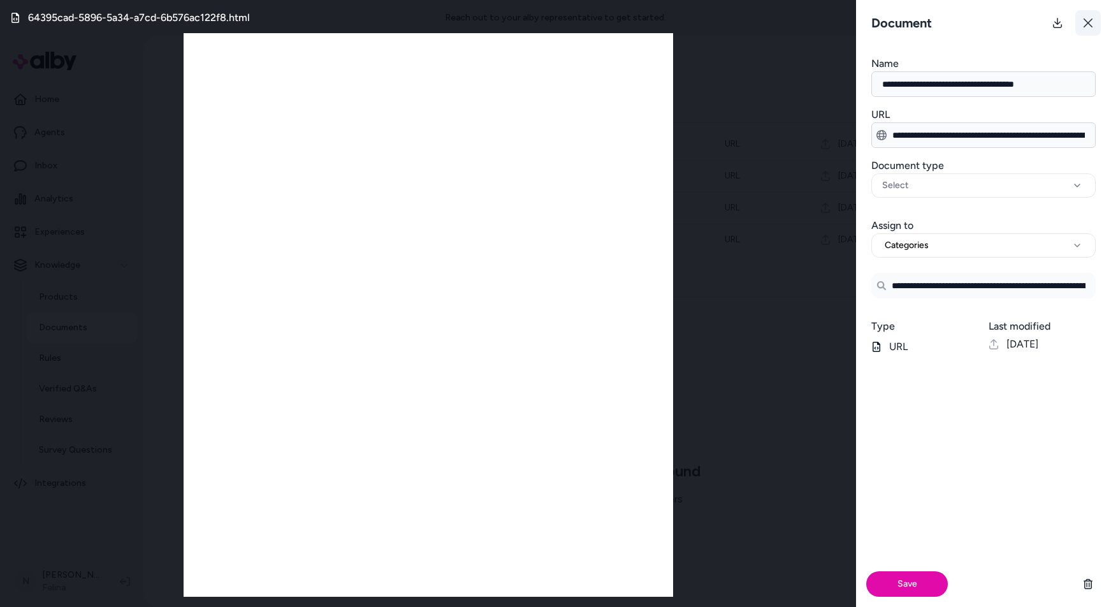
click at [1086, 18] on icon at bounding box center [1088, 23] width 10 height 10
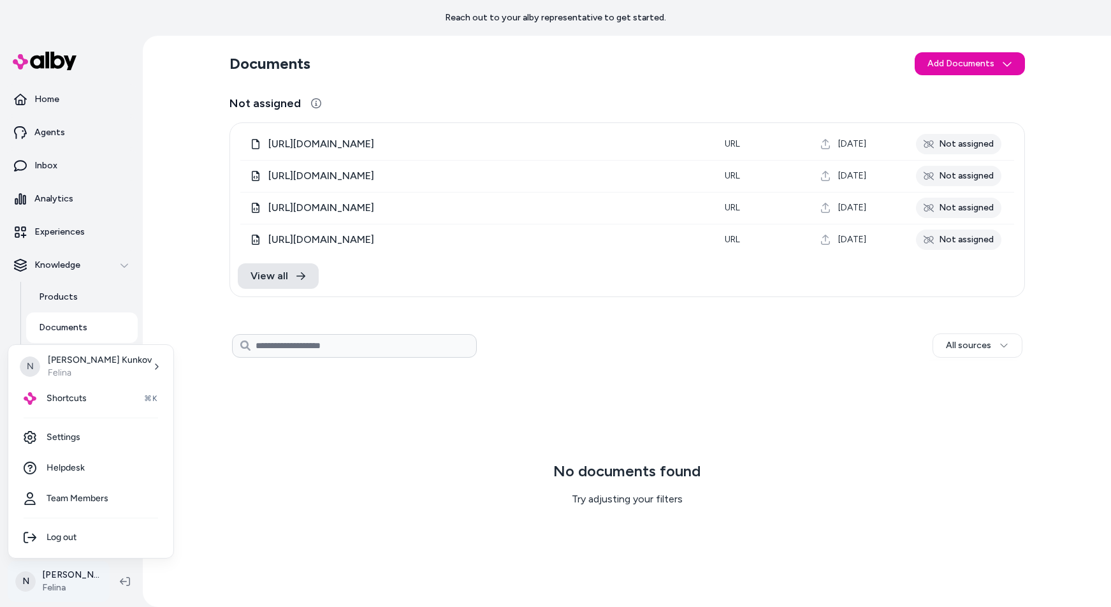
click at [52, 580] on html "Reach out to your alby representative to get started. Home Agents Inbox Analyti…" at bounding box center [555, 303] width 1111 height 607
click at [71, 399] on span "Shortcuts" at bounding box center [67, 398] width 40 height 13
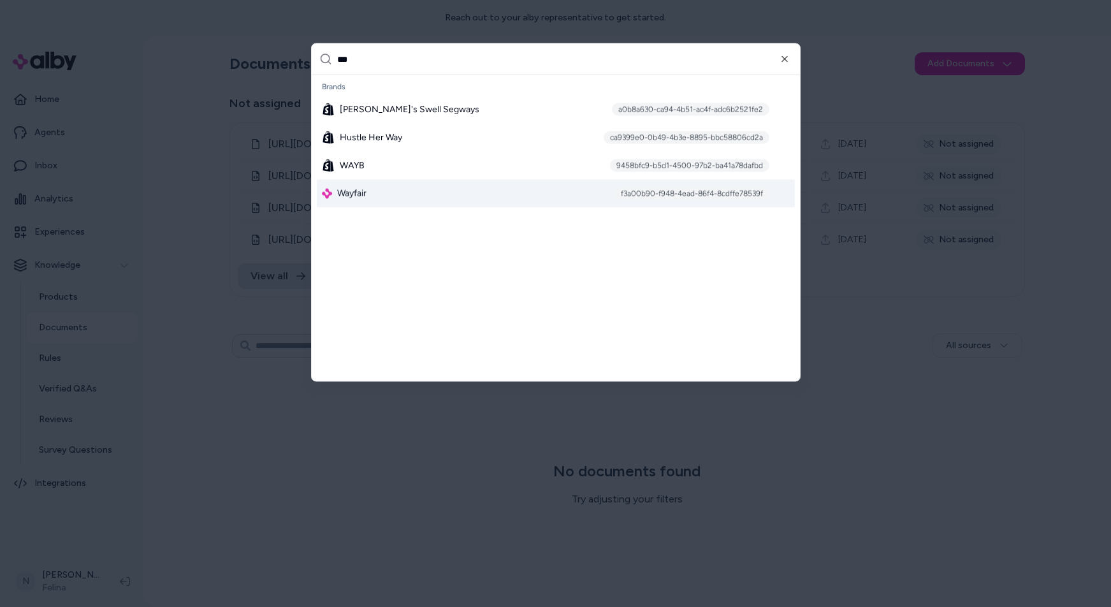
type input "***"
click at [435, 191] on div "Wayfair f3a00b90-f948-4ead-86f4-8cdffe78539f" at bounding box center [556, 194] width 478 height 28
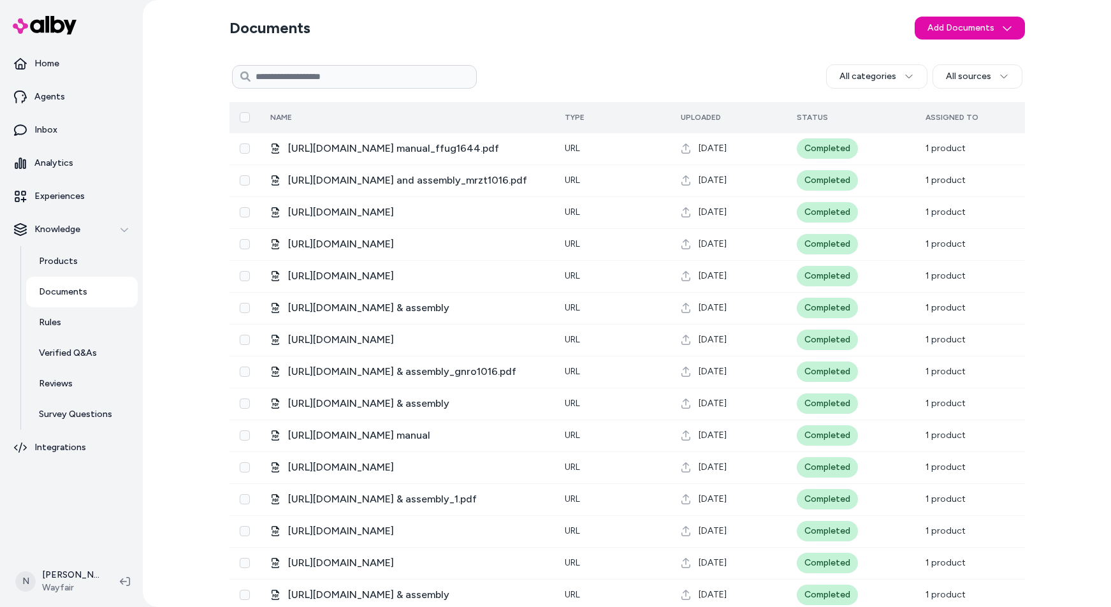
click at [950, 118] on span "Assigned To" at bounding box center [952, 117] width 53 height 9
click at [902, 75] on html "Home Agents Inbox Analytics Experiences Knowledge Products Documents Rules Veri…" at bounding box center [555, 303] width 1111 height 607
click at [869, 127] on div "1003" at bounding box center [875, 128] width 80 height 23
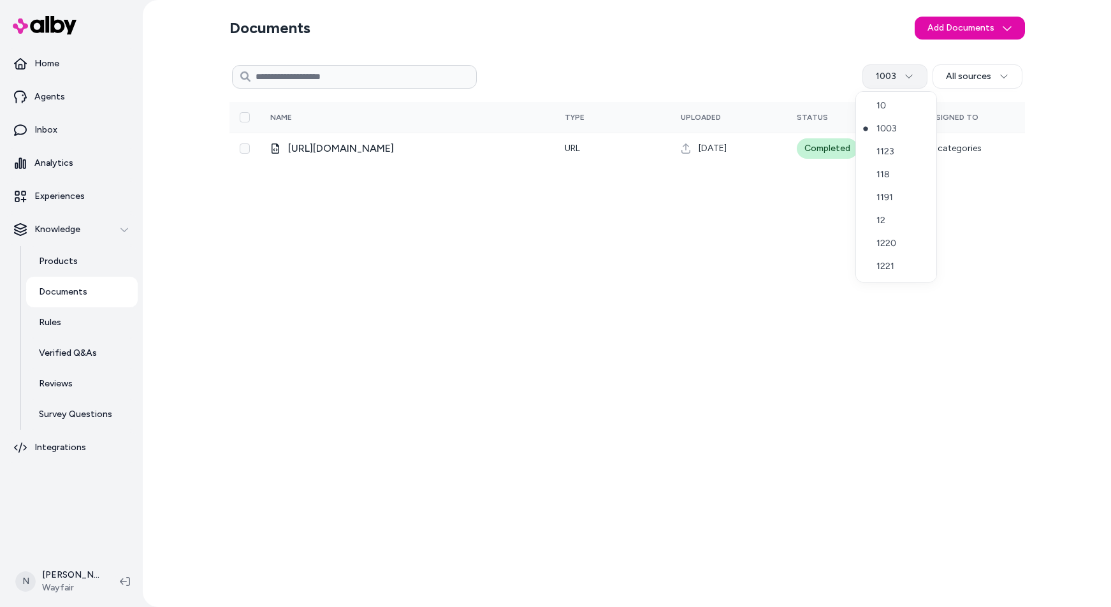
click at [913, 71] on html "Home Agents Inbox Analytics Experiences Knowledge Products Documents Rules Veri…" at bounding box center [555, 303] width 1111 height 607
click at [899, 102] on div "10" at bounding box center [896, 105] width 80 height 23
click at [911, 73] on html "Home Agents Inbox Analytics Experiences Knowledge Products Documents Rules Veri…" at bounding box center [555, 303] width 1111 height 607
click at [911, 223] on div "632" at bounding box center [902, 226] width 80 height 23
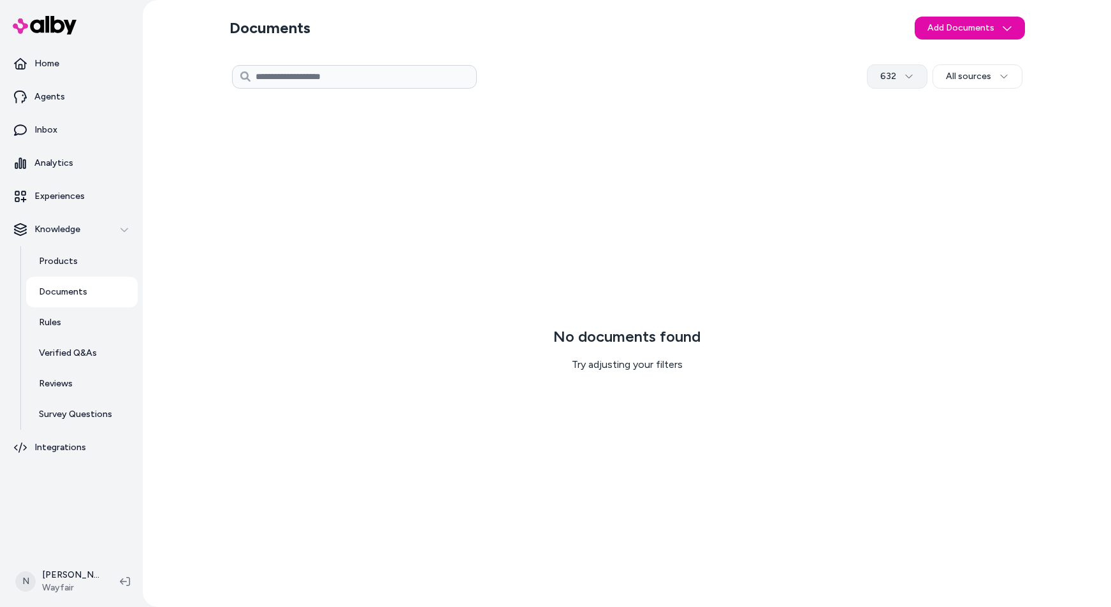
click at [911, 75] on html "Home Agents Inbox Analytics Experiences Knowledge Products Documents Rules Veri…" at bounding box center [555, 303] width 1111 height 607
click at [901, 127] on div "1003" at bounding box center [899, 128] width 80 height 23
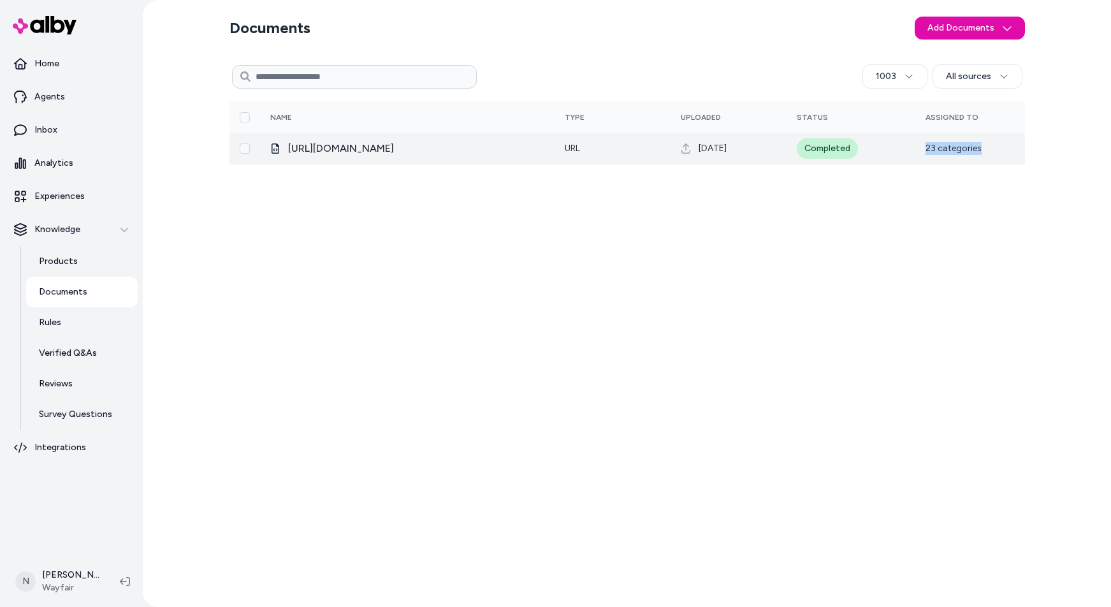
drag, startPoint x: 925, startPoint y: 149, endPoint x: 985, endPoint y: 147, distance: 60.0
click at [985, 147] on td "23 categories" at bounding box center [970, 149] width 110 height 32
click at [987, 149] on td "23 categories" at bounding box center [970, 149] width 110 height 32
drag, startPoint x: 926, startPoint y: 148, endPoint x: 993, endPoint y: 152, distance: 67.0
click at [993, 152] on td "23 categories" at bounding box center [970, 149] width 110 height 32
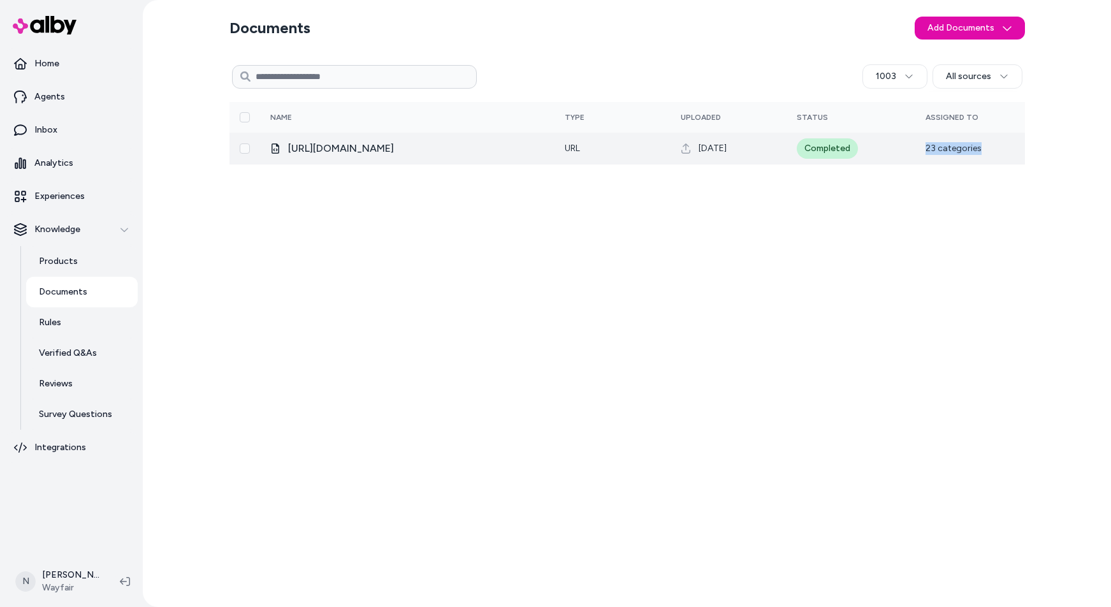
click at [971, 154] on td "23 categories" at bounding box center [970, 149] width 110 height 32
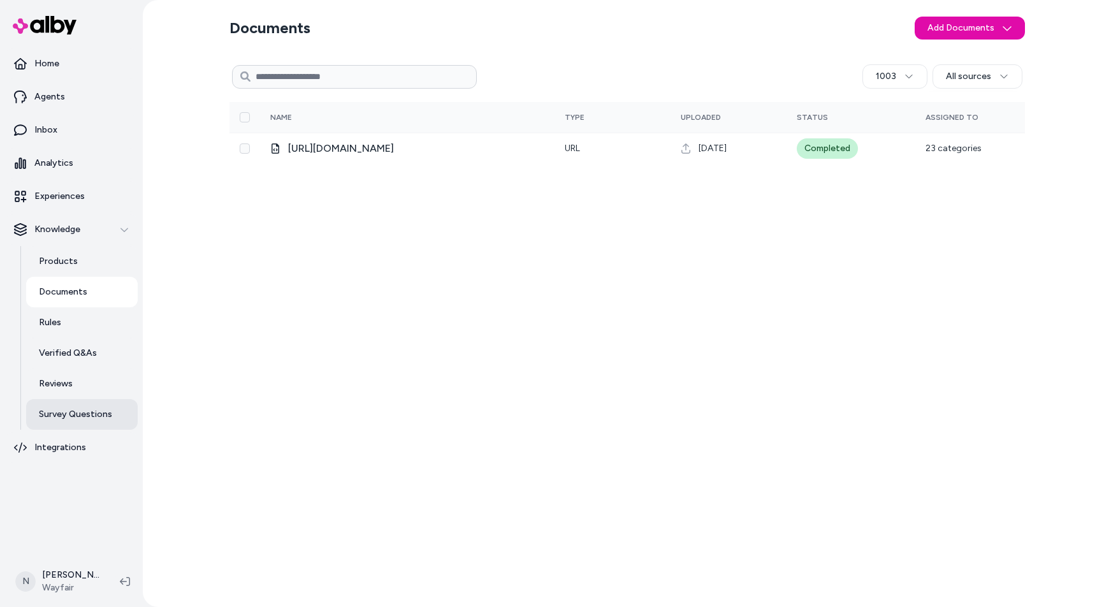
click at [90, 413] on p "Survey Questions" at bounding box center [75, 414] width 73 height 13
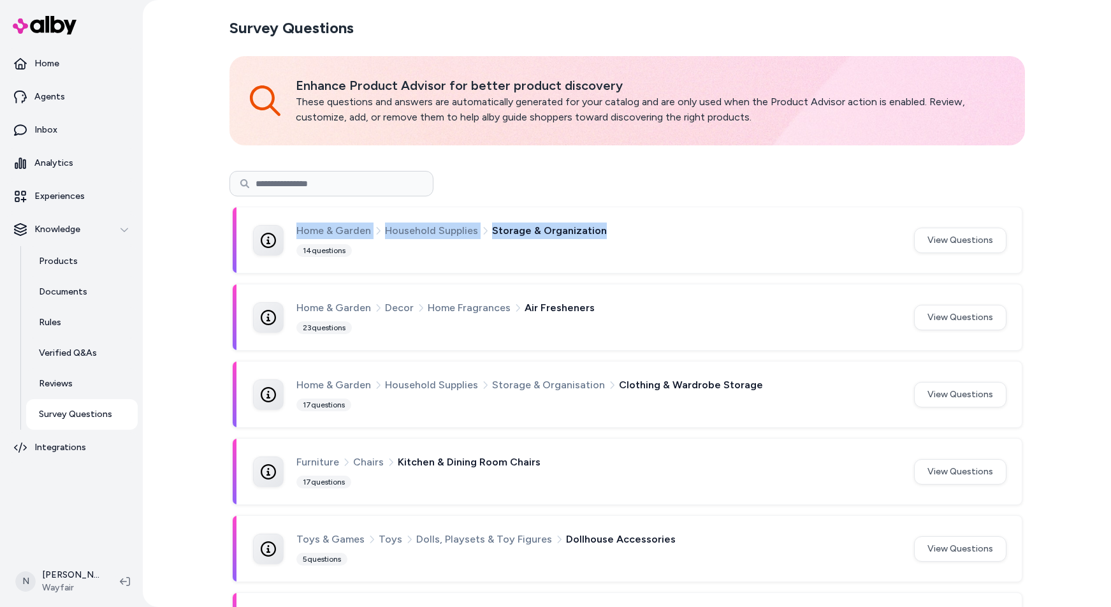
drag, startPoint x: 604, startPoint y: 232, endPoint x: 291, endPoint y: 233, distance: 313.6
click at [291, 233] on div "Home & Garden Household Supplies Storage & Organization 14 questions" at bounding box center [576, 239] width 646 height 35
click at [76, 288] on p "Documents" at bounding box center [63, 292] width 48 height 13
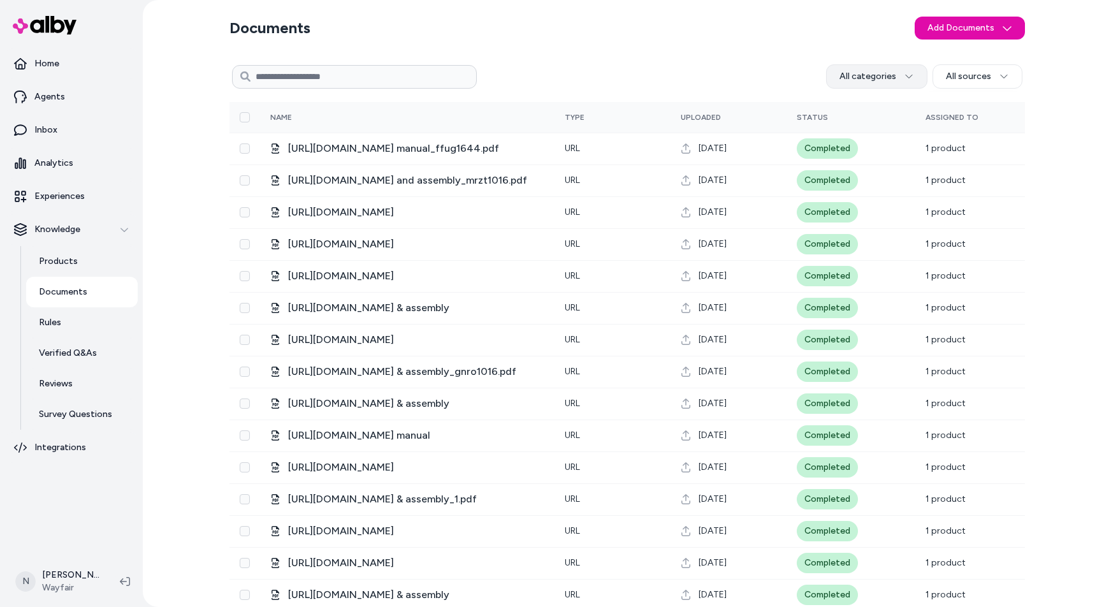
click at [884, 76] on html "Home Agents Inbox Analytics Experiences Knowledge Products Documents Rules Veri…" at bounding box center [555, 303] width 1111 height 607
click at [1028, 286] on html "Home Agents Inbox Analytics Experiences Knowledge Products Documents Rules Veri…" at bounding box center [555, 303] width 1111 height 607
